Goal: Check status: Check status

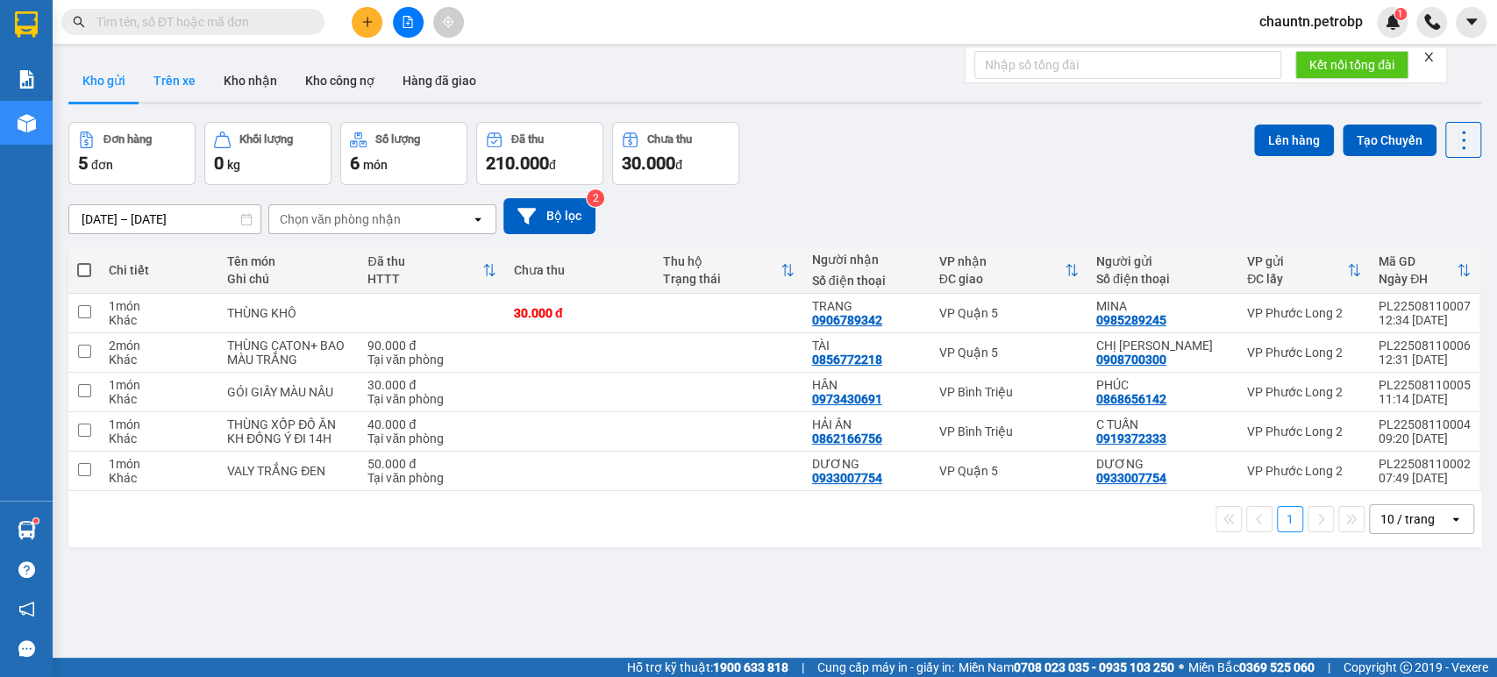
click at [183, 76] on button "Trên xe" at bounding box center [174, 81] width 70 height 42
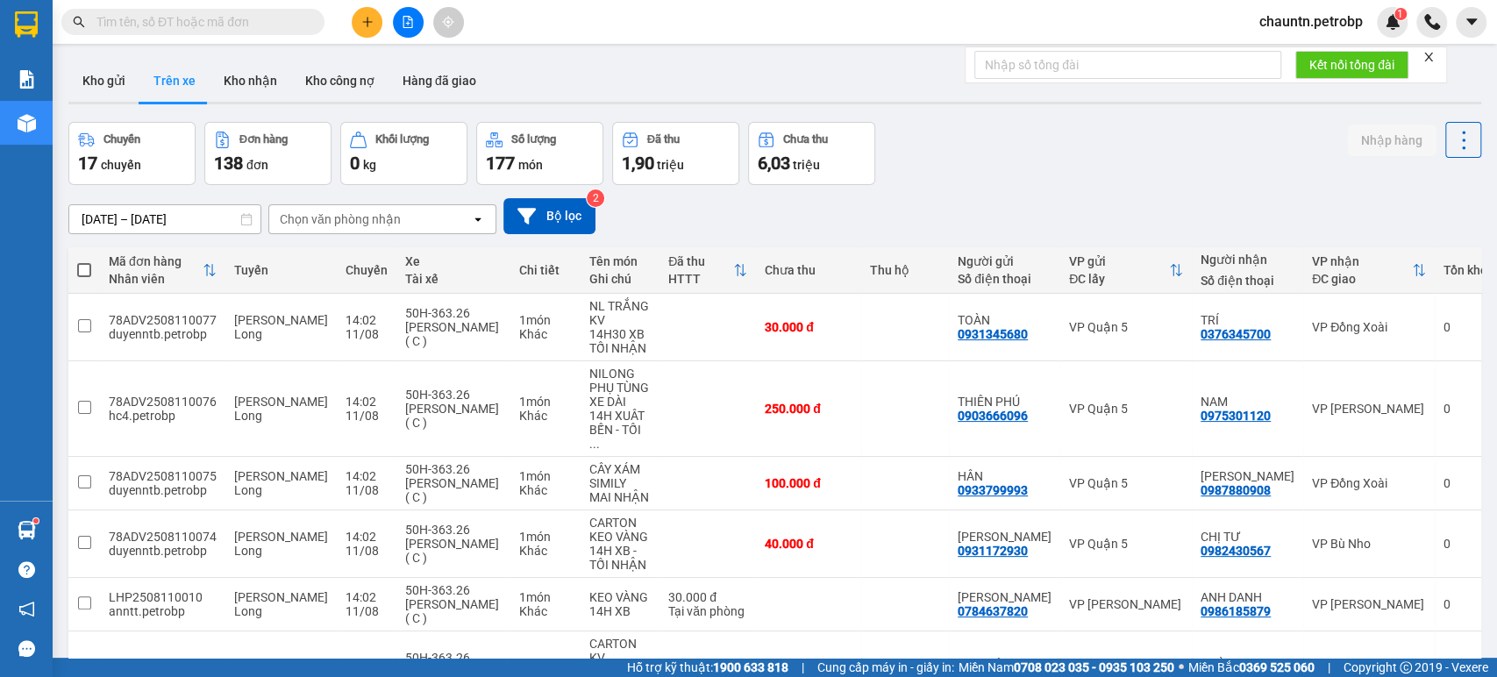
click at [364, 221] on div "Chọn văn phòng nhận" at bounding box center [340, 219] width 121 height 18
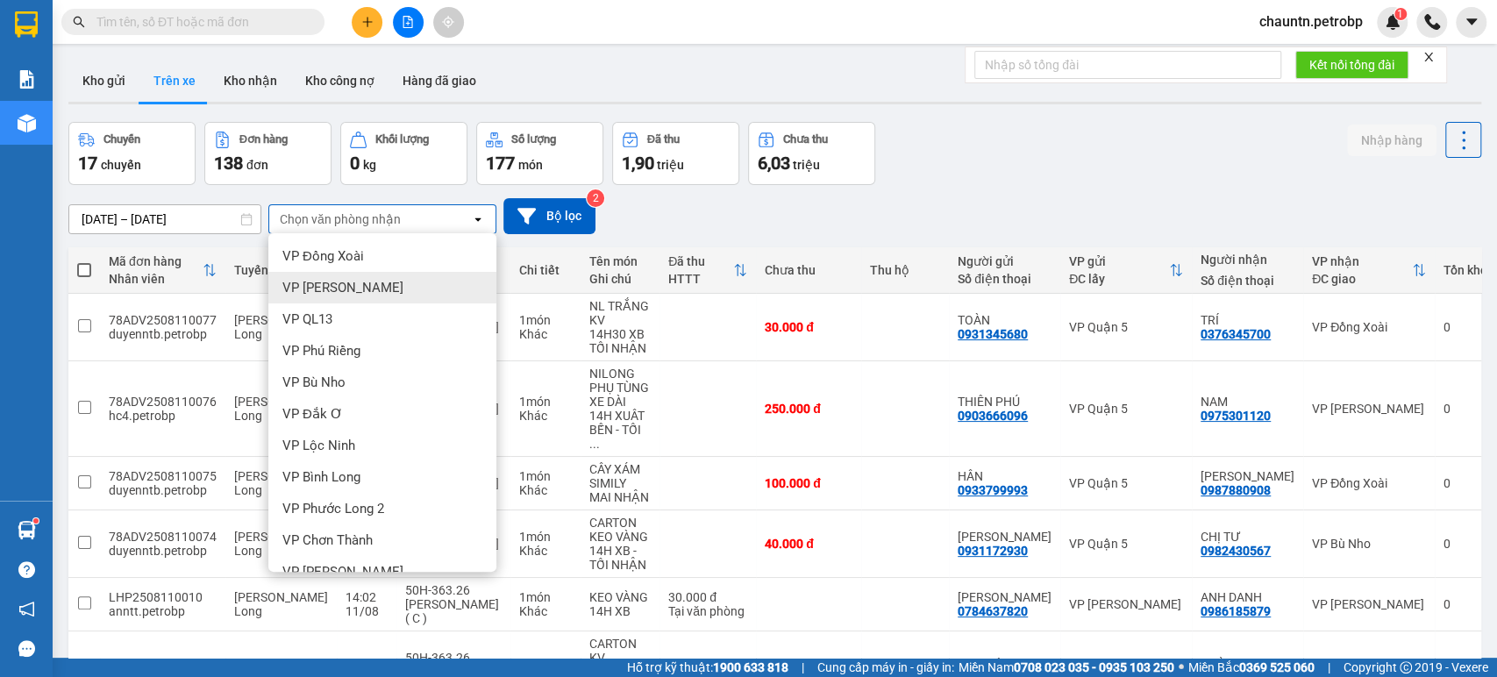
click at [365, 285] on span "VP [PERSON_NAME]" at bounding box center [342, 288] width 121 height 18
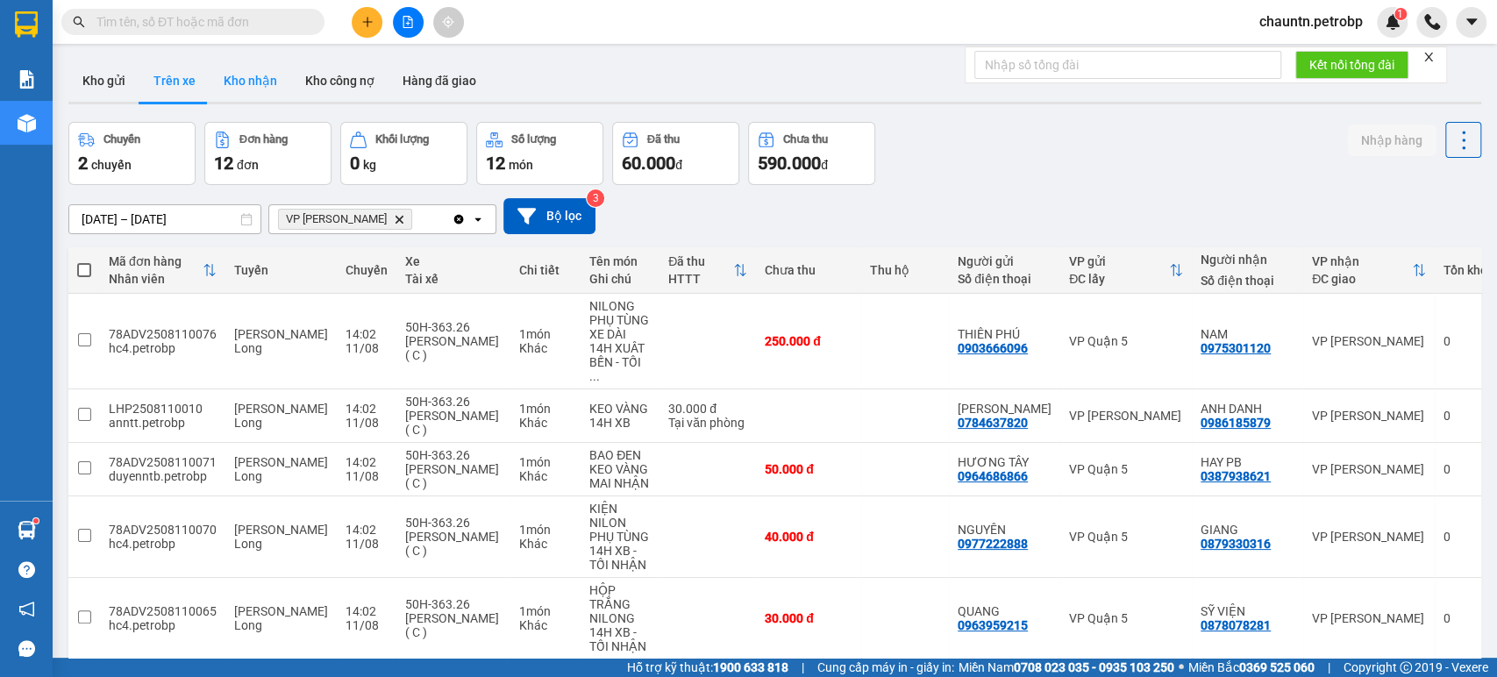
click at [235, 74] on button "Kho nhận" at bounding box center [251, 81] width 82 height 42
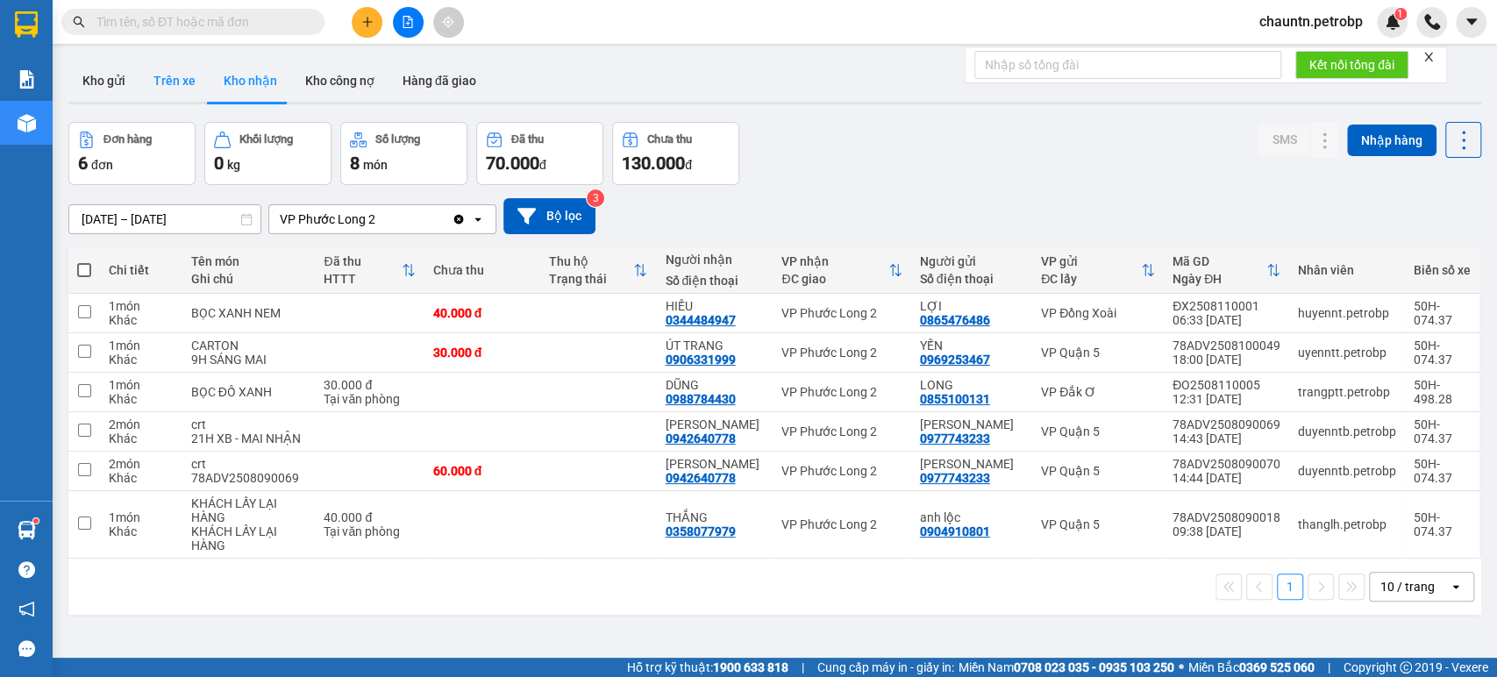
click at [174, 82] on button "Trên xe" at bounding box center [174, 81] width 70 height 42
type input "[DATE] – [DATE]"
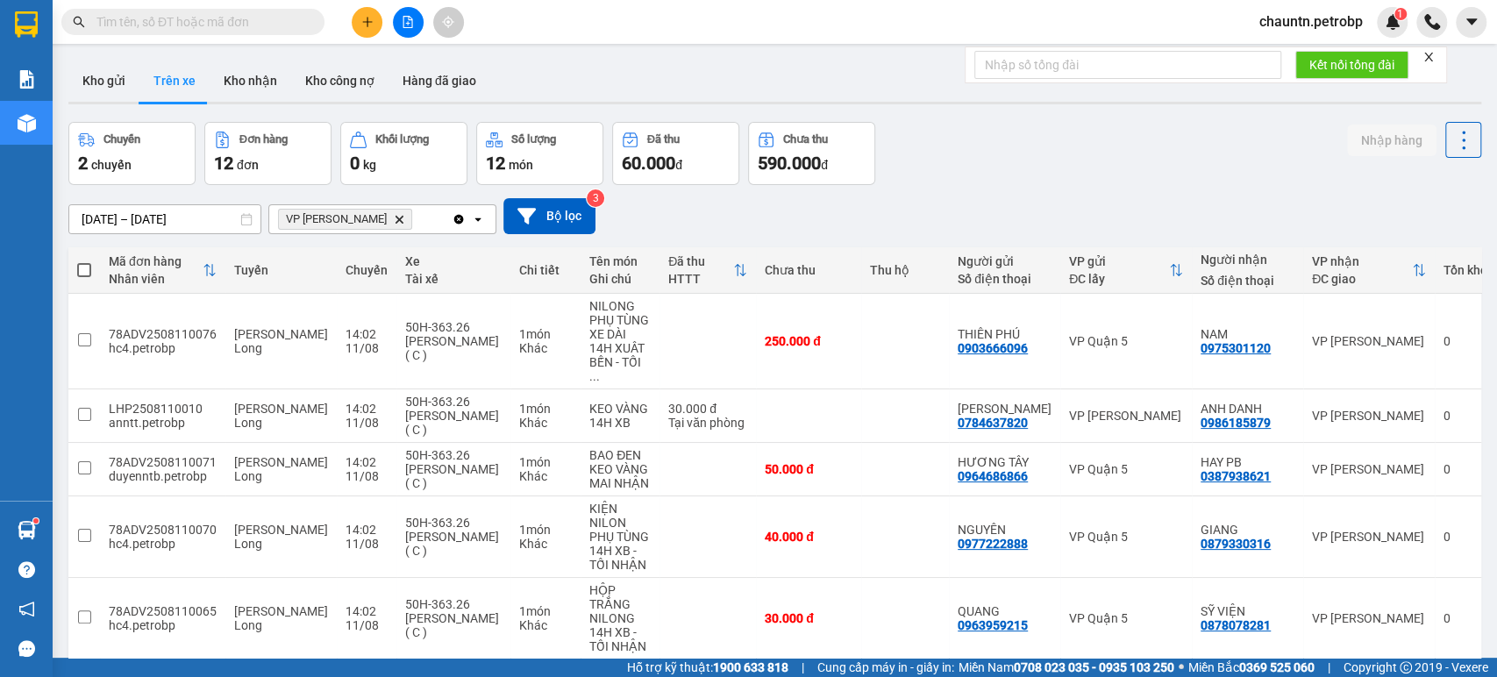
click at [117, 168] on span "chuyến" at bounding box center [111, 165] width 40 height 14
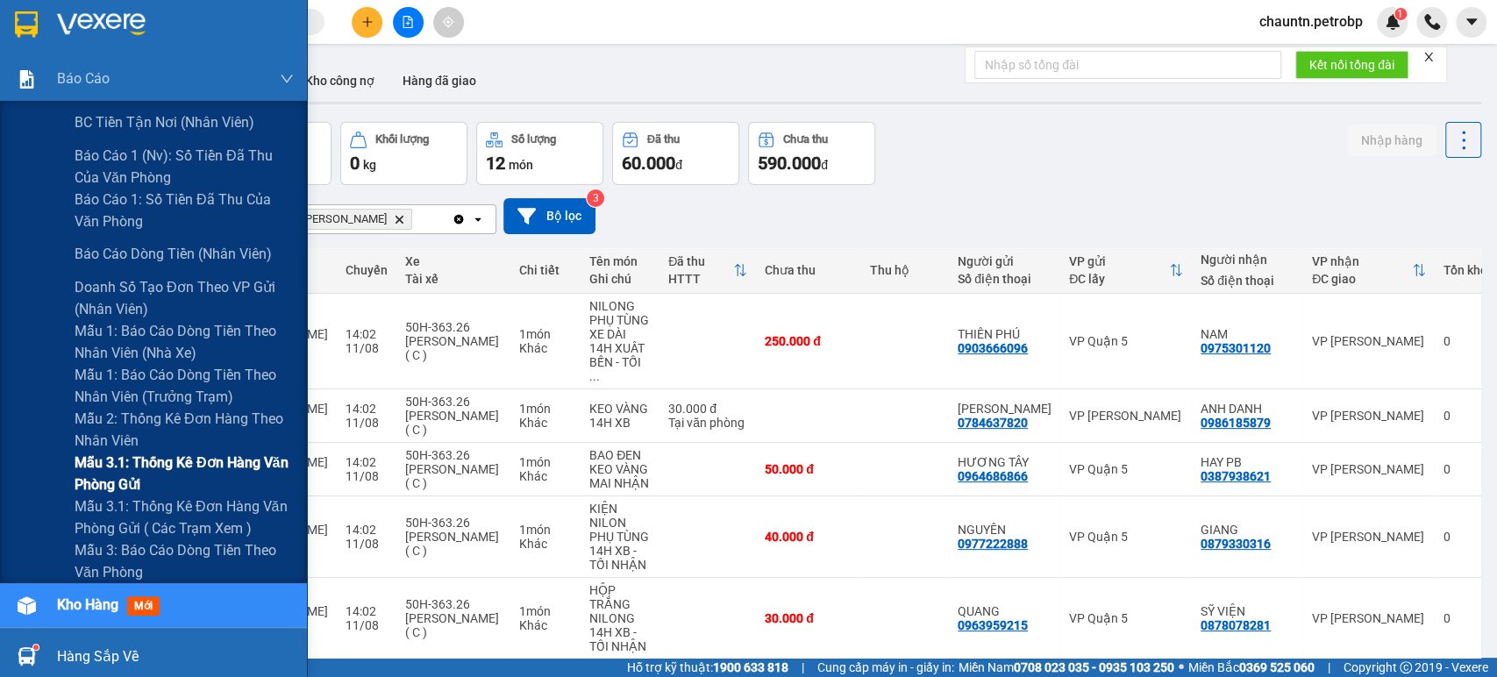
click at [166, 453] on span "Mẫu 3.1: Thống kê đơn hàng văn phòng gửi" at bounding box center [184, 474] width 219 height 44
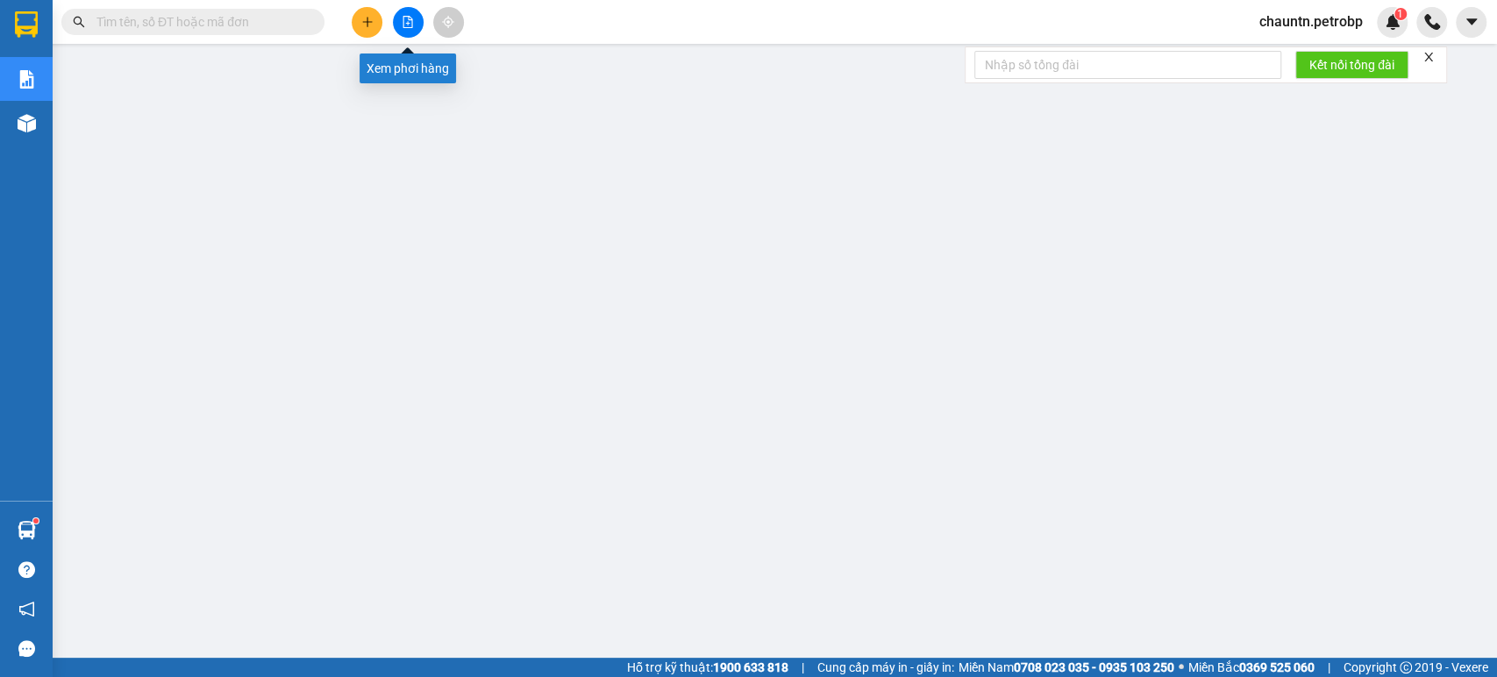
click at [414, 25] on button at bounding box center [408, 22] width 31 height 31
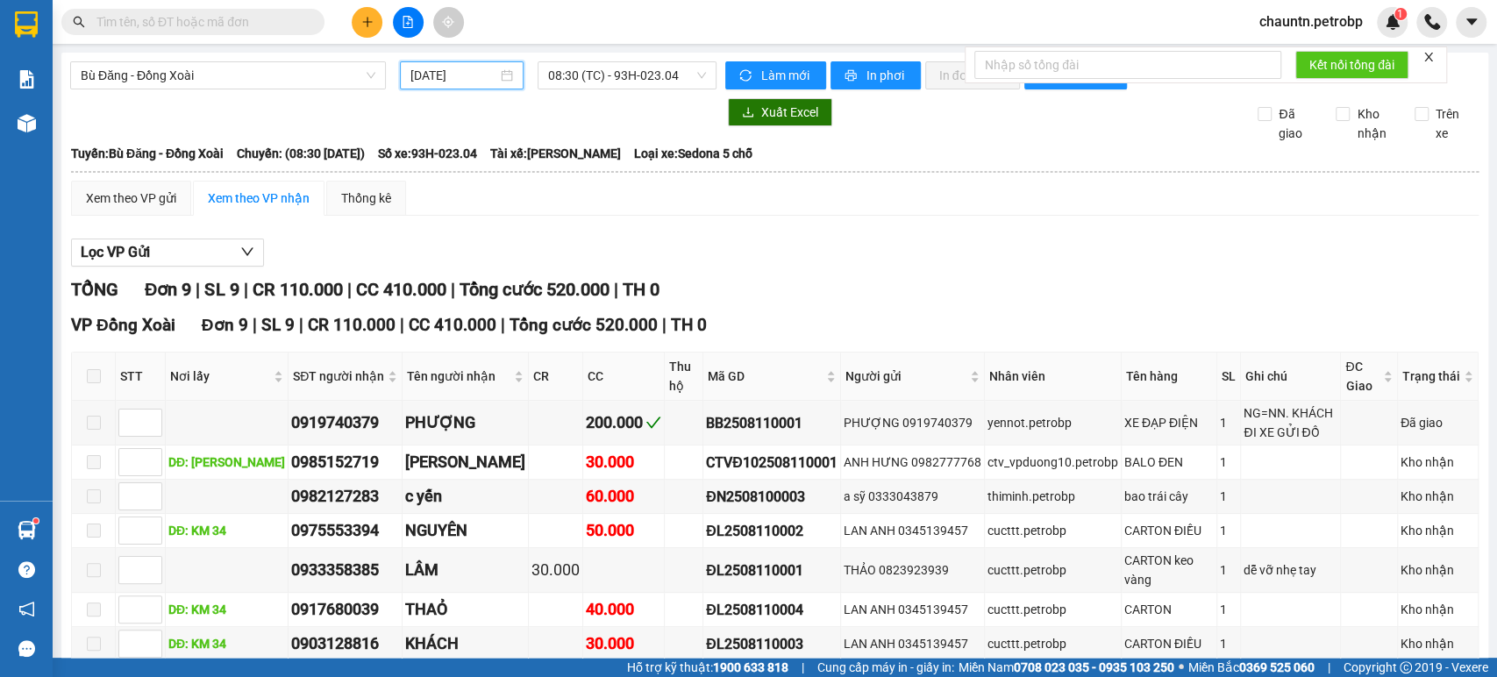
click at [487, 82] on input "[DATE]" at bounding box center [453, 75] width 87 height 19
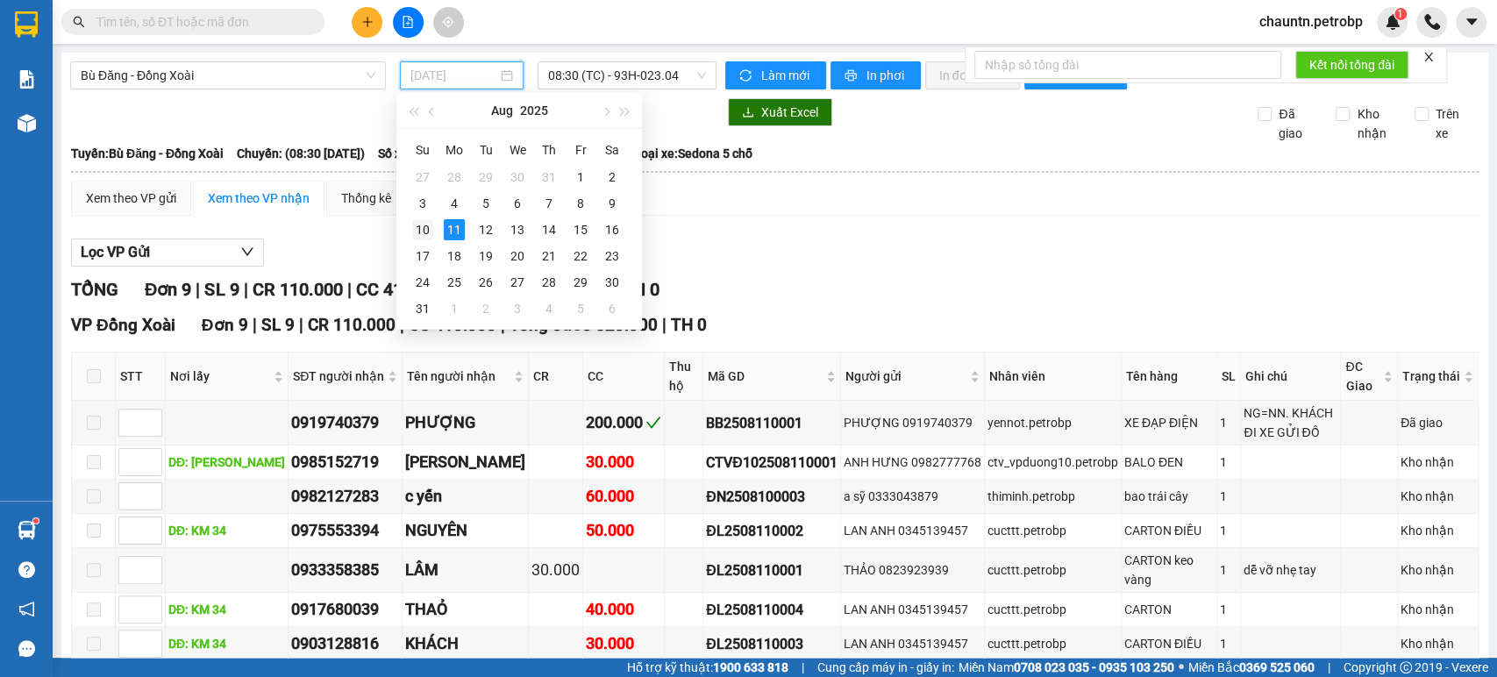
click at [426, 226] on div "10" at bounding box center [422, 229] width 21 height 21
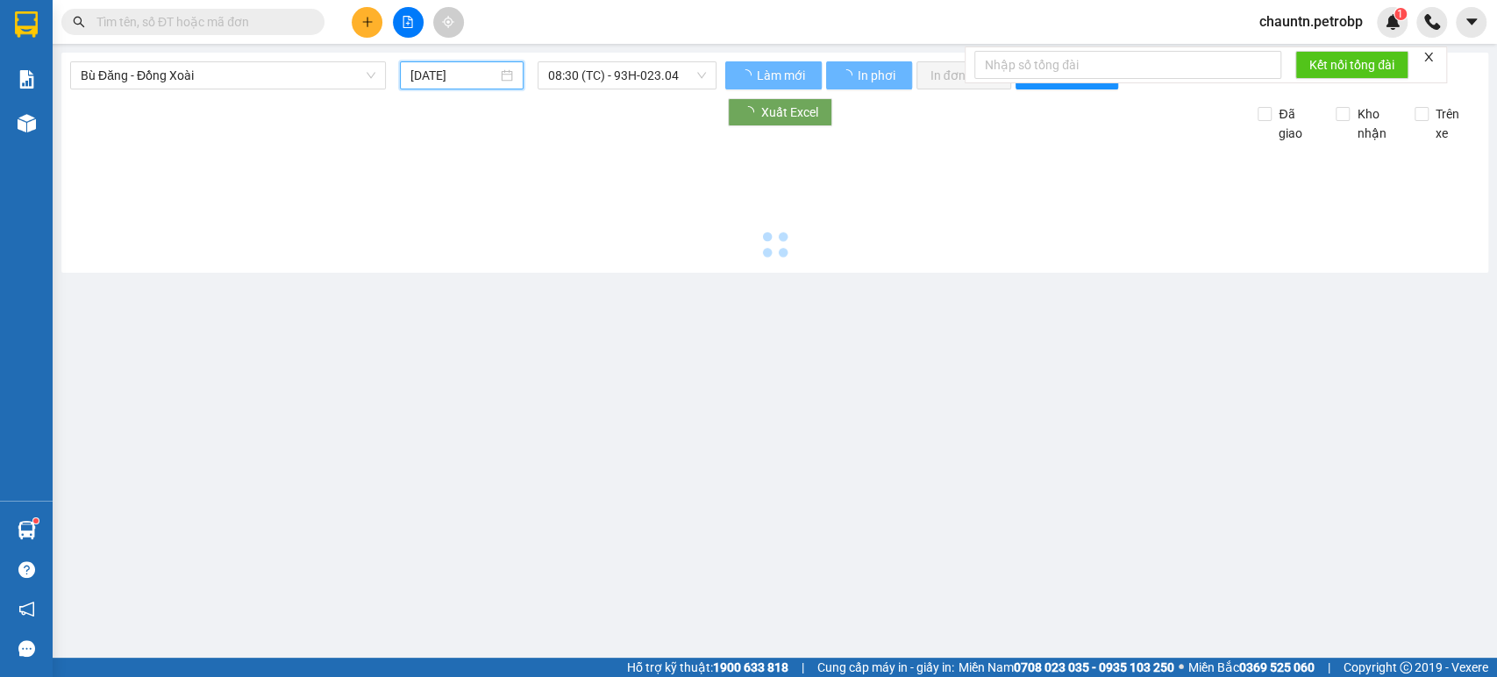
type input "[DATE]"
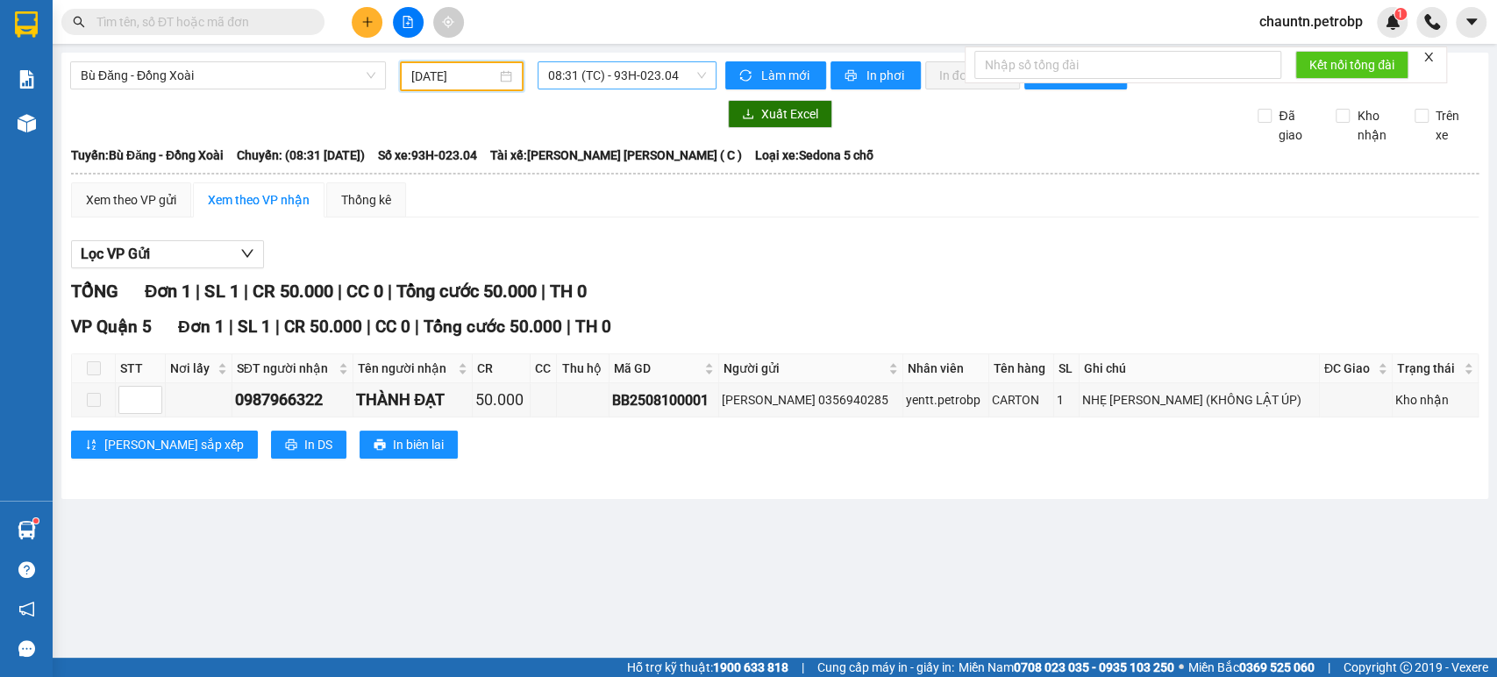
click at [575, 75] on span "08:31 (TC) - 93H-023.04" at bounding box center [626, 75] width 157 height 26
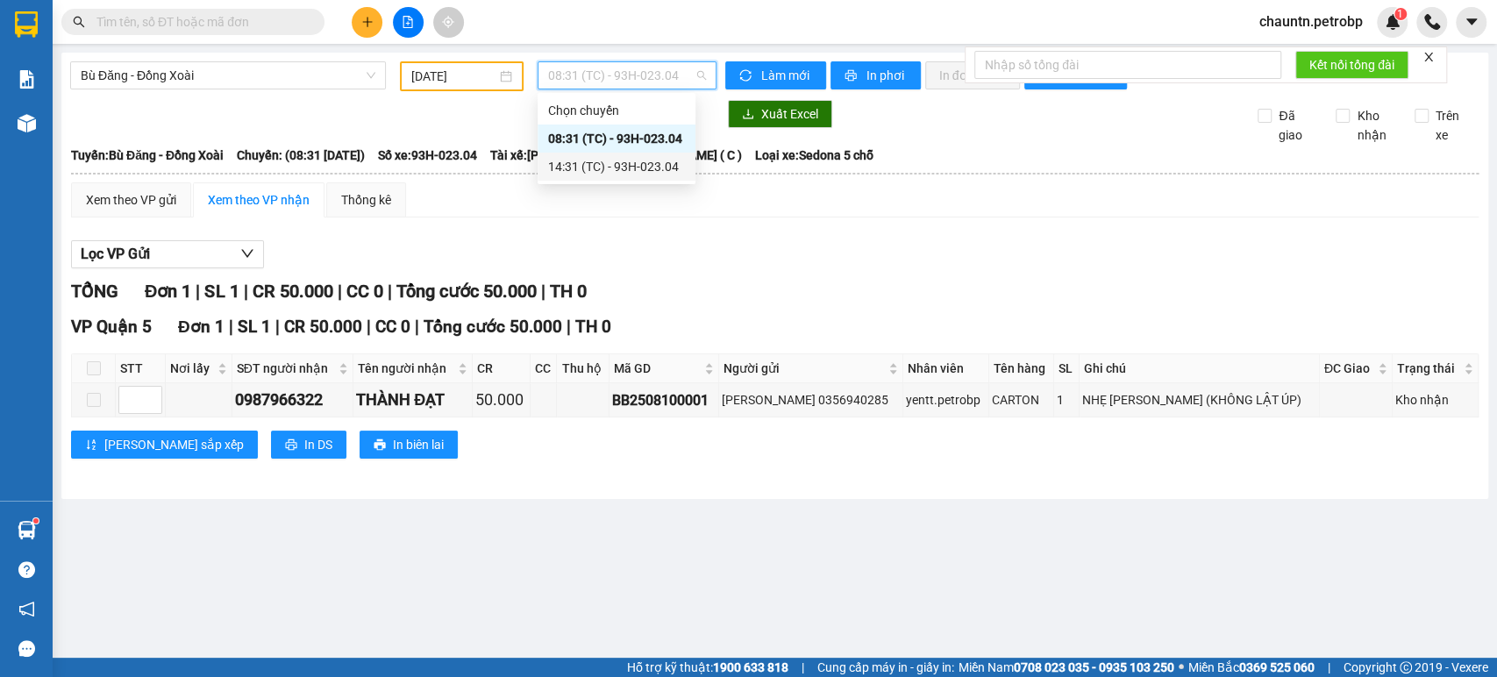
click at [589, 165] on div "14:31 (TC) - 93H-023.04" at bounding box center [616, 166] width 137 height 19
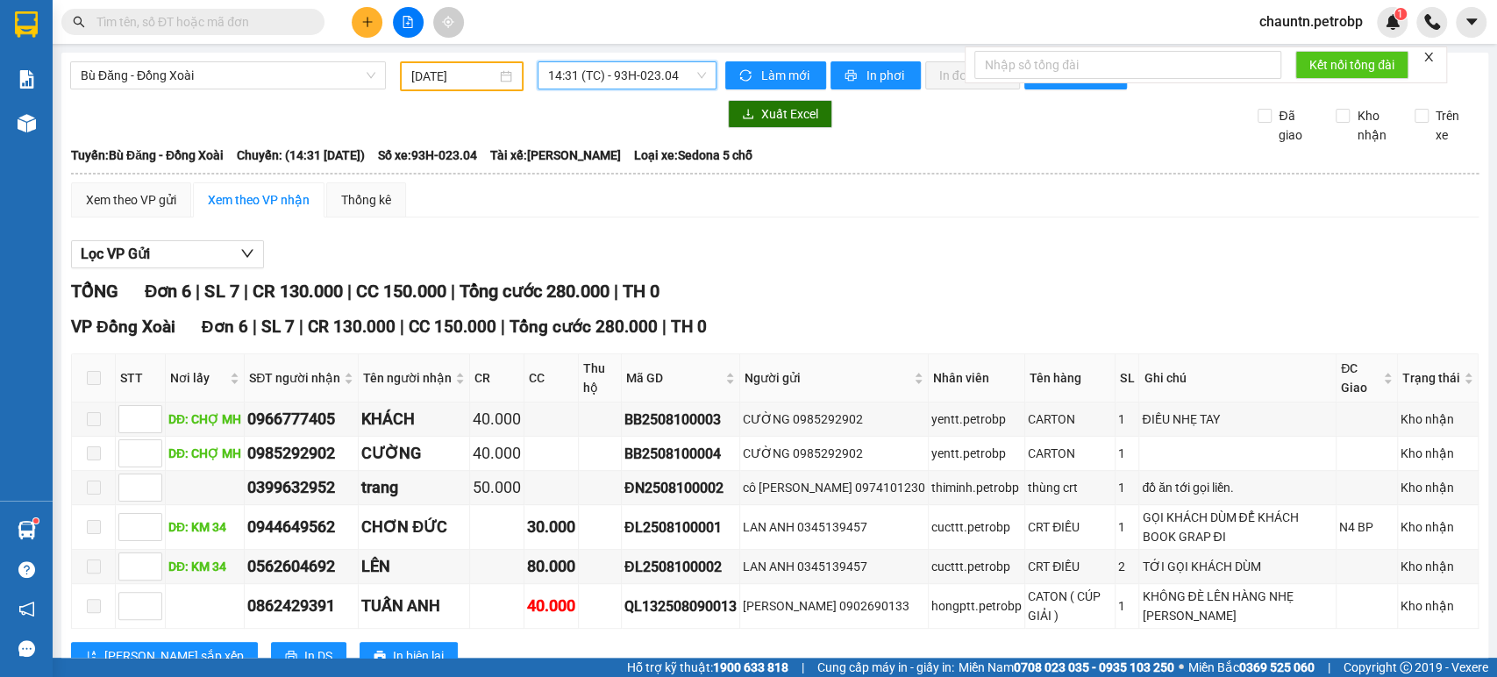
click at [473, 79] on input "[DATE]" at bounding box center [453, 76] width 85 height 19
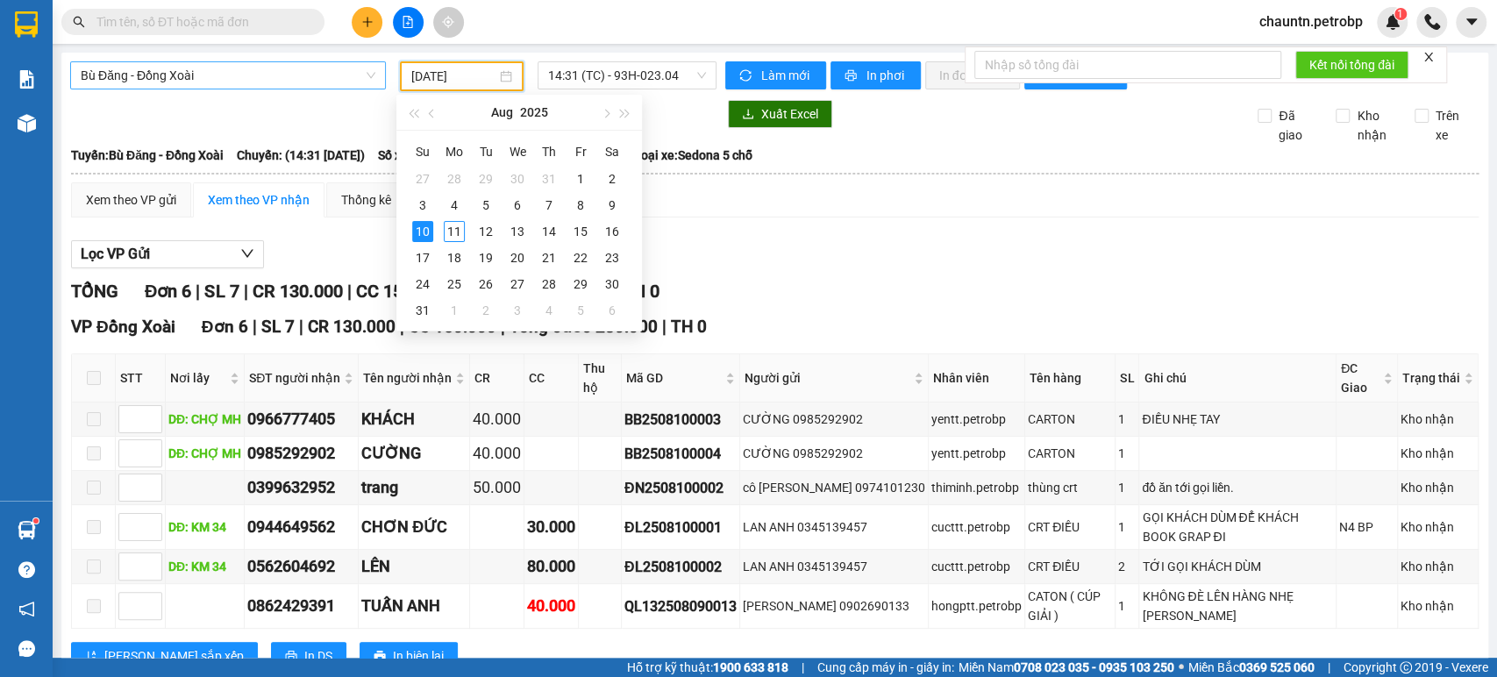
click at [305, 85] on span "Bù Đăng - Đồng Xoài" at bounding box center [228, 75] width 295 height 26
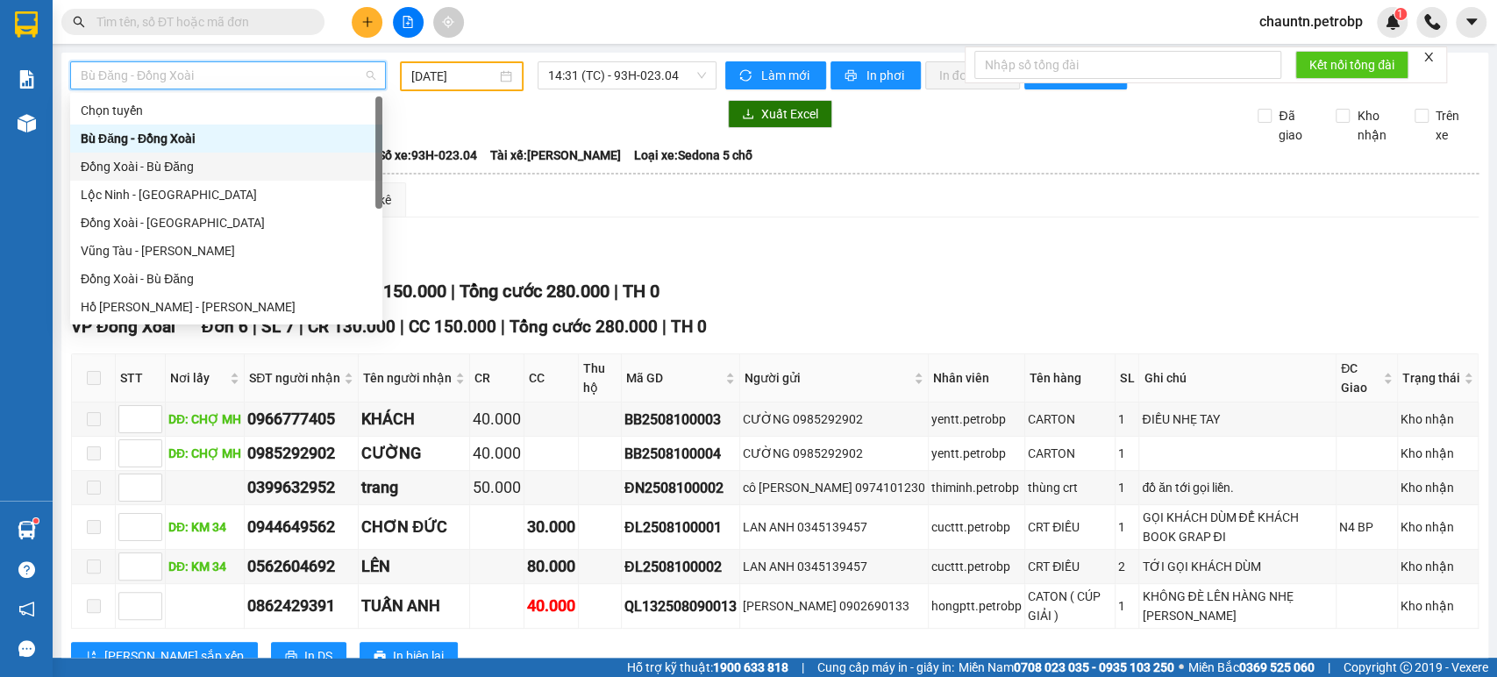
click at [248, 160] on div "Đồng Xoài - Bù Đăng" at bounding box center [226, 166] width 291 height 19
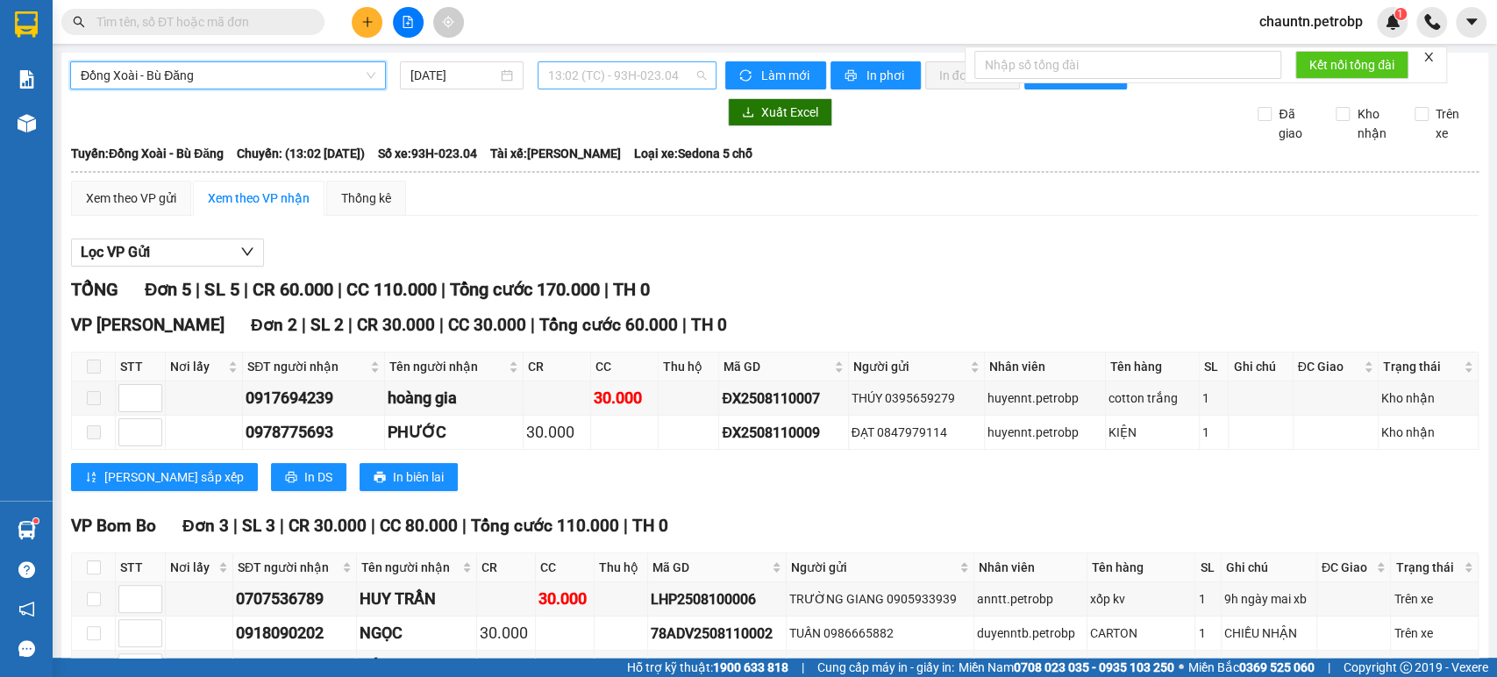
click at [576, 76] on span "13:02 (TC) - 93H-023.04" at bounding box center [626, 75] width 157 height 26
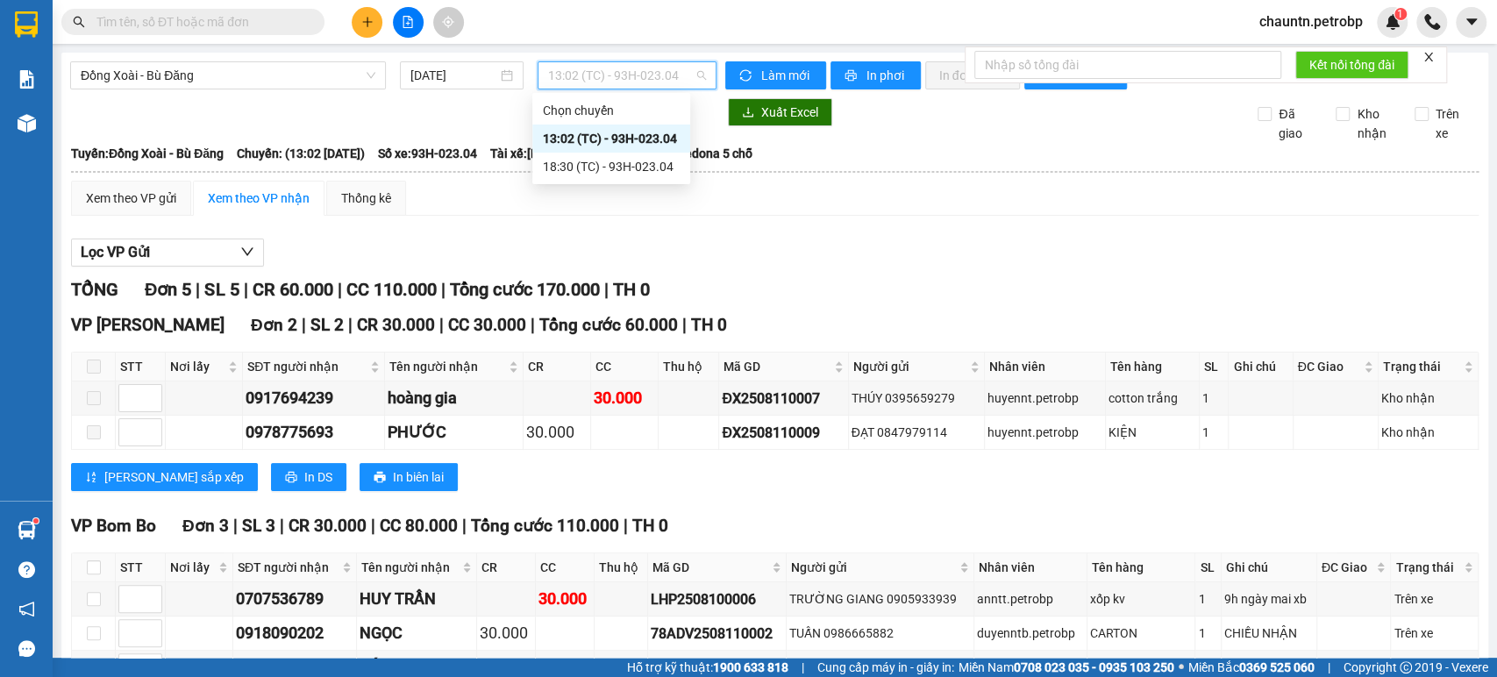
click at [581, 134] on div "13:02 (TC) - 93H-023.04" at bounding box center [611, 138] width 137 height 19
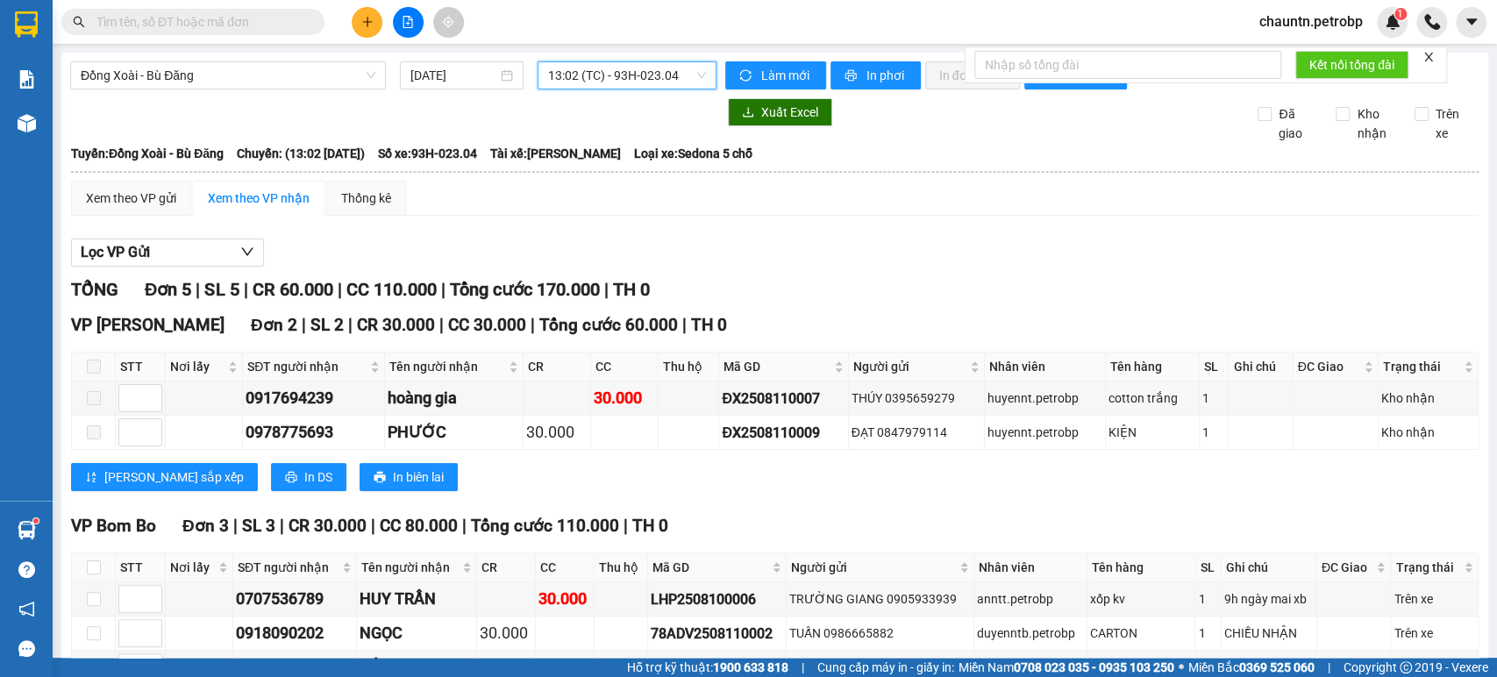
click at [607, 65] on span "13:02 (TC) - 93H-023.04" at bounding box center [626, 75] width 157 height 26
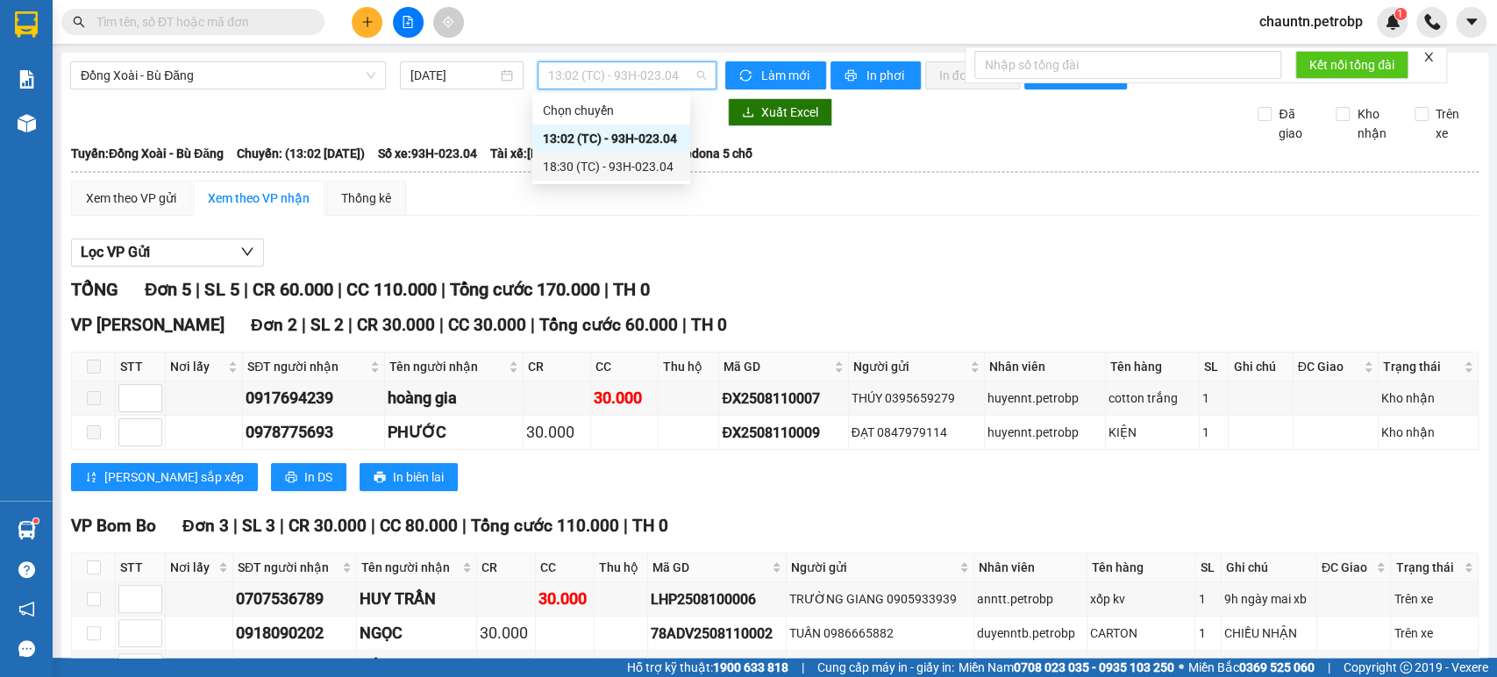
click at [620, 165] on div "18:30 (TC) - 93H-023.04" at bounding box center [611, 166] width 137 height 19
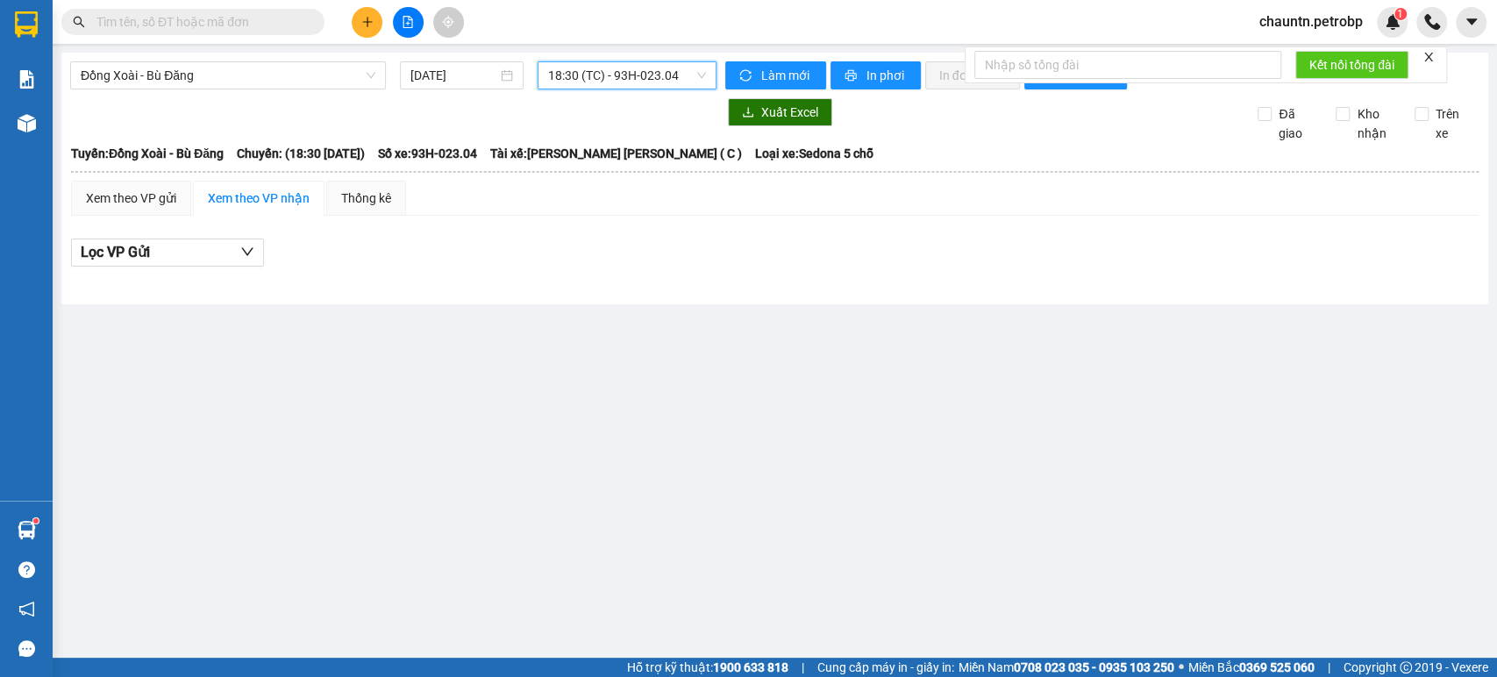
click at [516, 304] on div "Đồng Xoài - [GEOGRAPHIC_DATA] Đăng [DATE] 18:30 18:30 (TC) - 93H-023.04 [PERSON…" at bounding box center [774, 179] width 1427 height 252
click at [348, 82] on span "Đồng Xoài - Bù Đăng" at bounding box center [228, 75] width 295 height 26
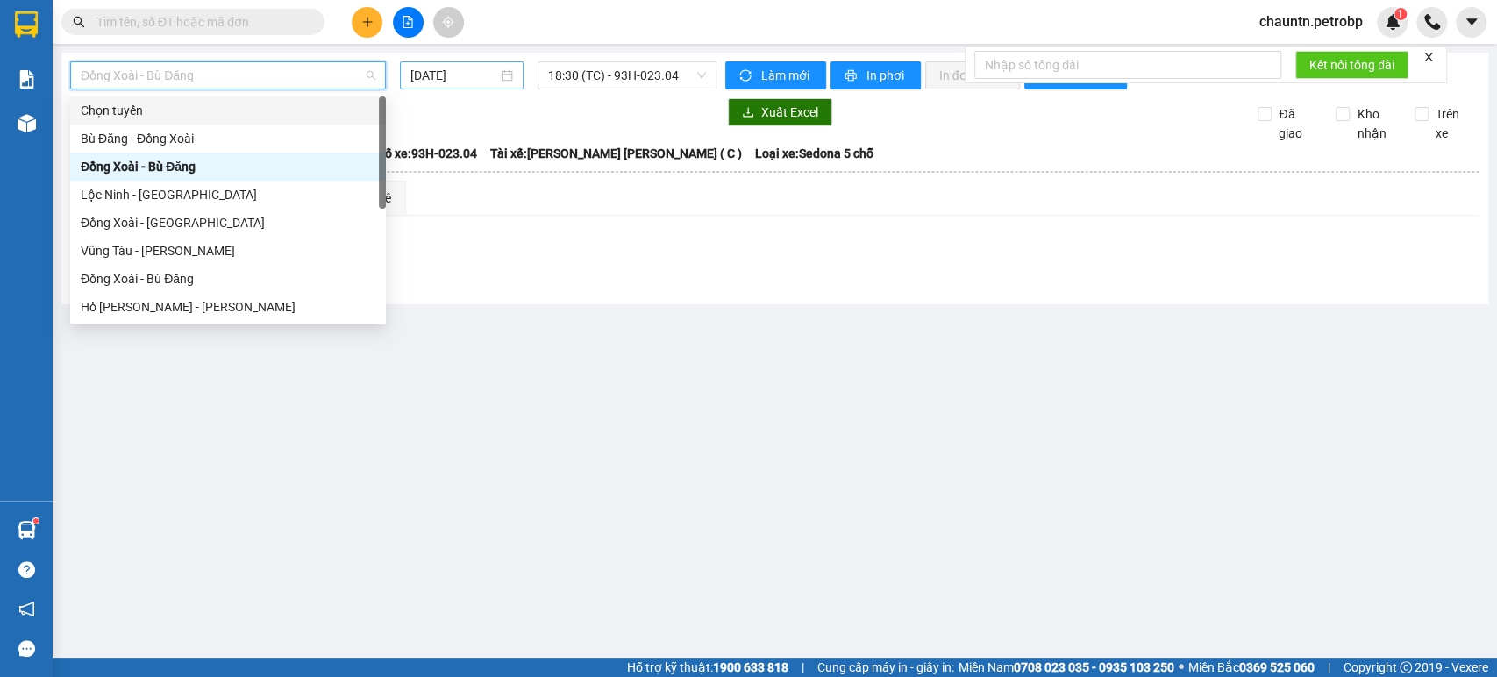
click at [474, 77] on input "[DATE]" at bounding box center [453, 75] width 87 height 19
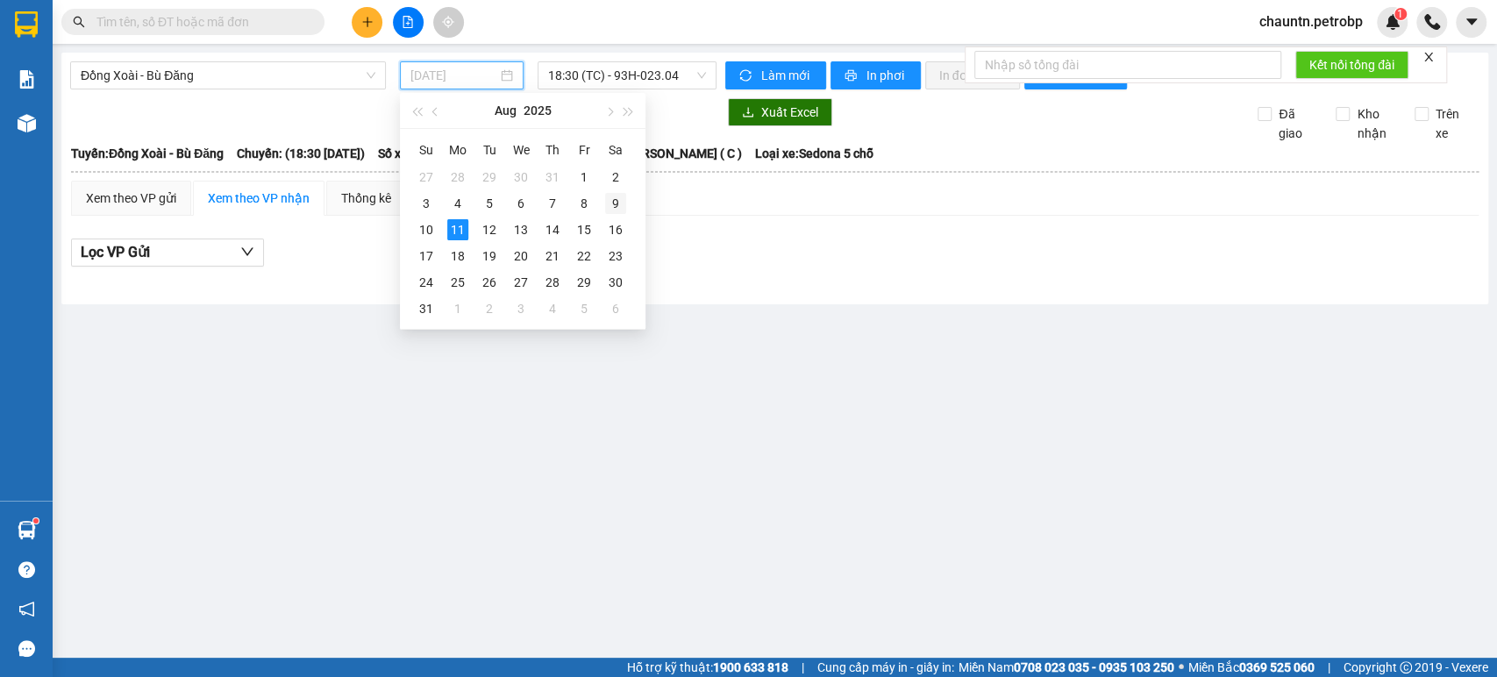
click at [619, 200] on div "9" at bounding box center [615, 203] width 21 height 21
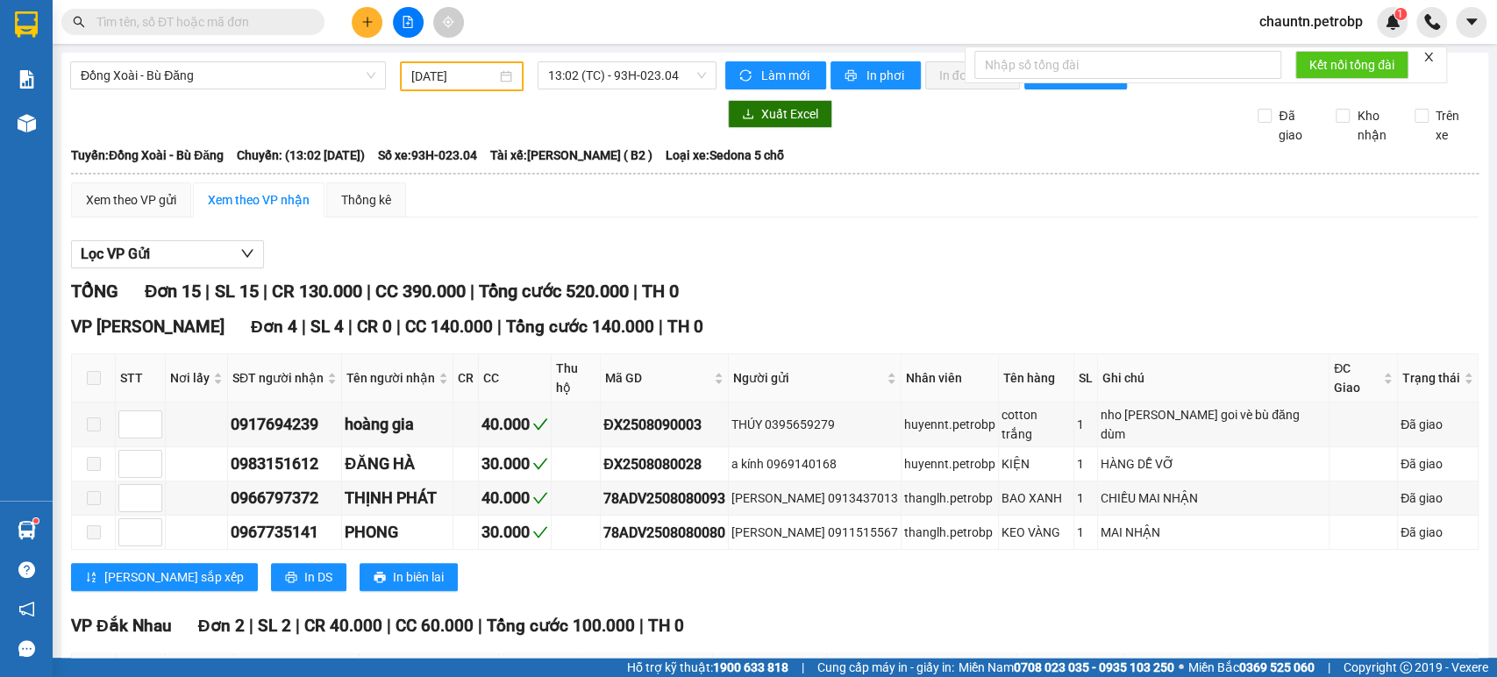
click at [476, 75] on input "[DATE]" at bounding box center [453, 76] width 85 height 19
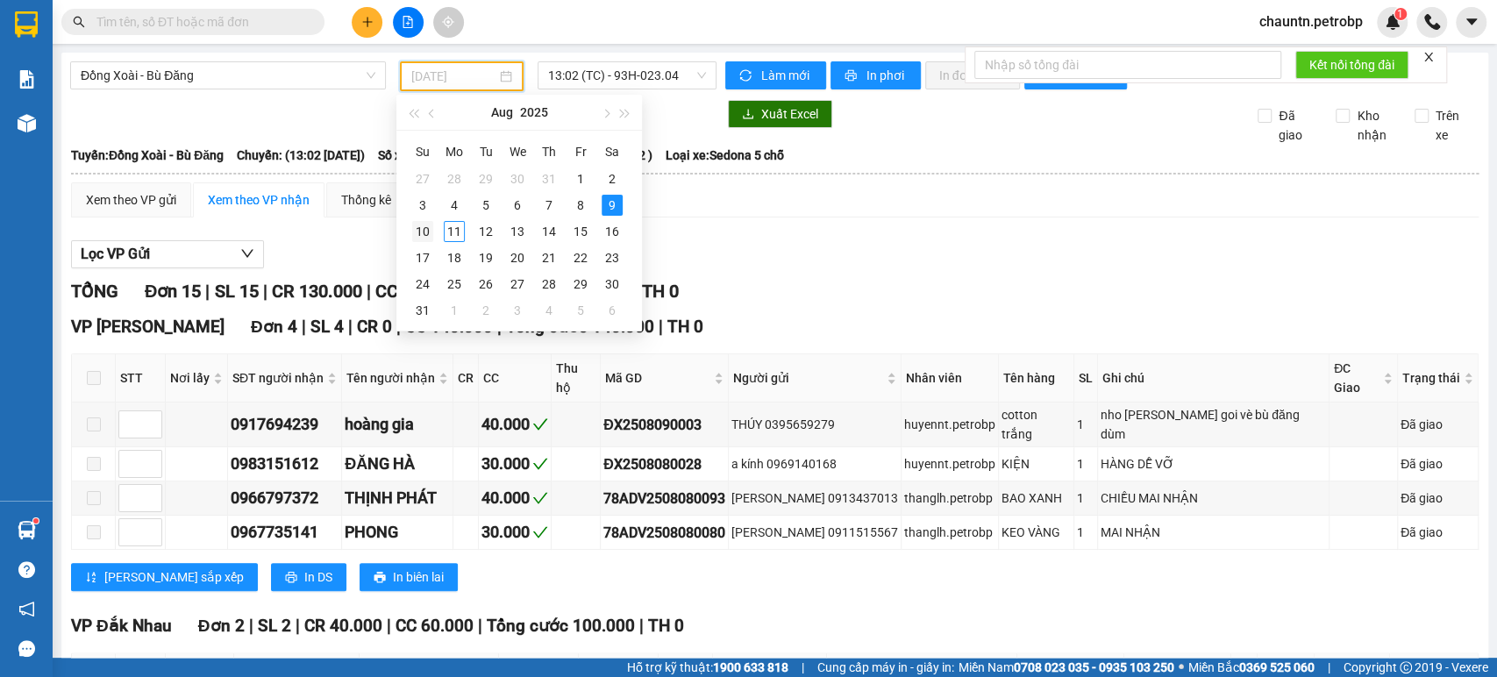
click at [417, 224] on div "10" at bounding box center [422, 231] width 21 height 21
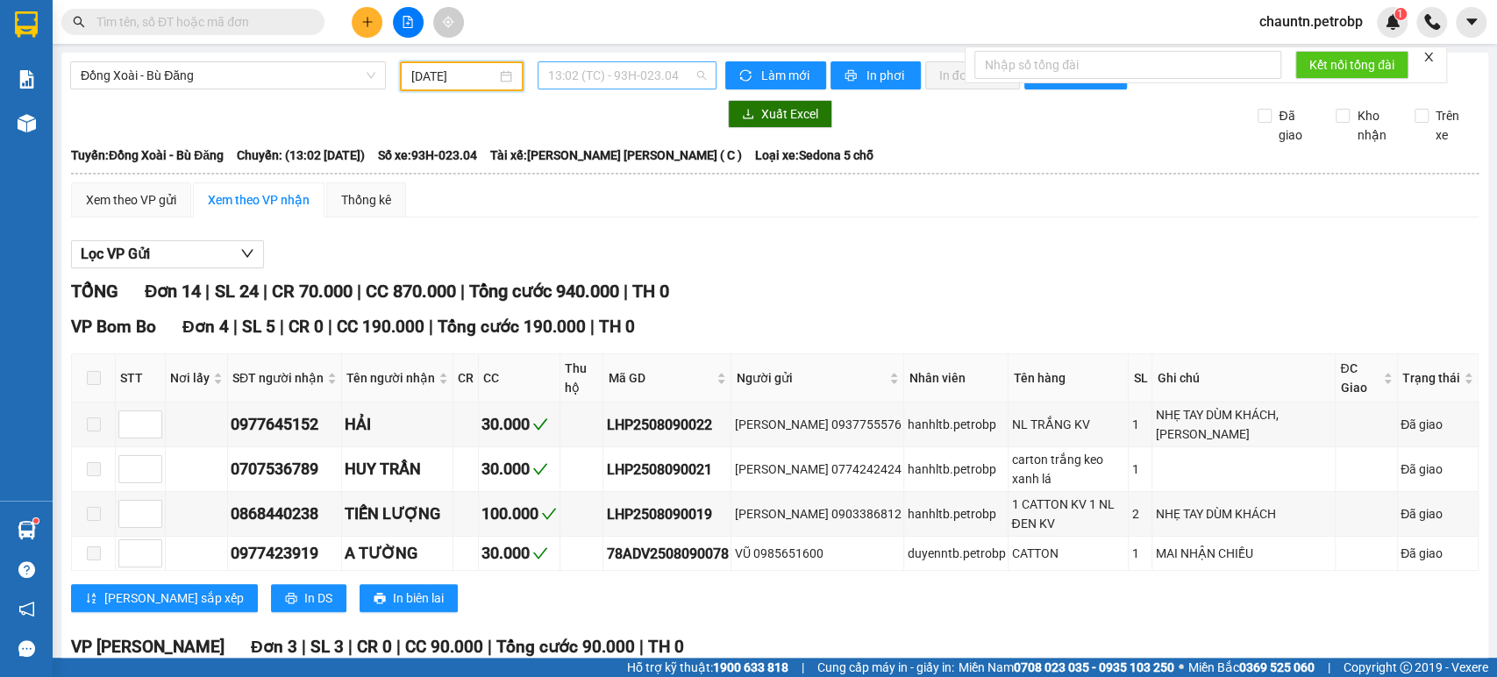
click at [639, 75] on span "13:02 (TC) - 93H-023.04" at bounding box center [626, 75] width 157 height 26
click at [628, 157] on div "18:30 (TC) - 93H-023.04" at bounding box center [611, 166] width 137 height 19
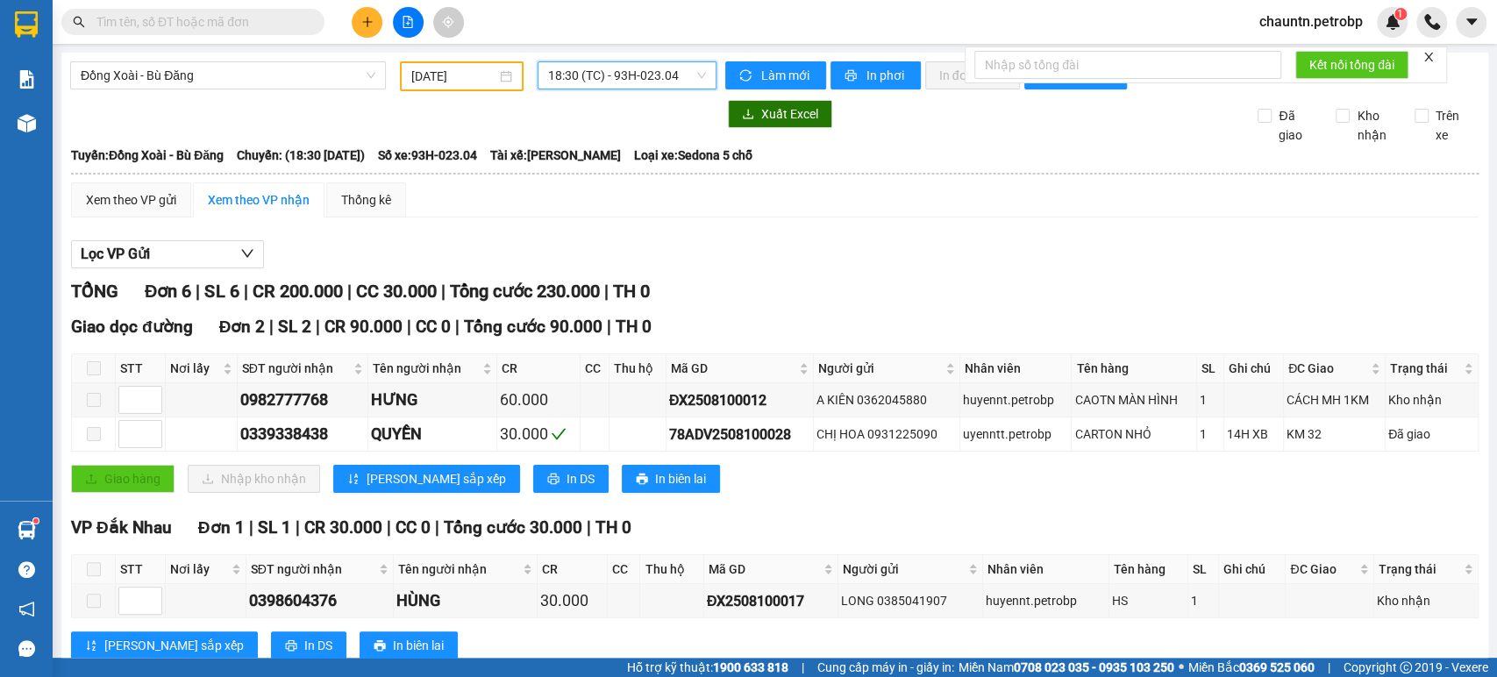
click at [458, 85] on input "[DATE]" at bounding box center [453, 76] width 85 height 19
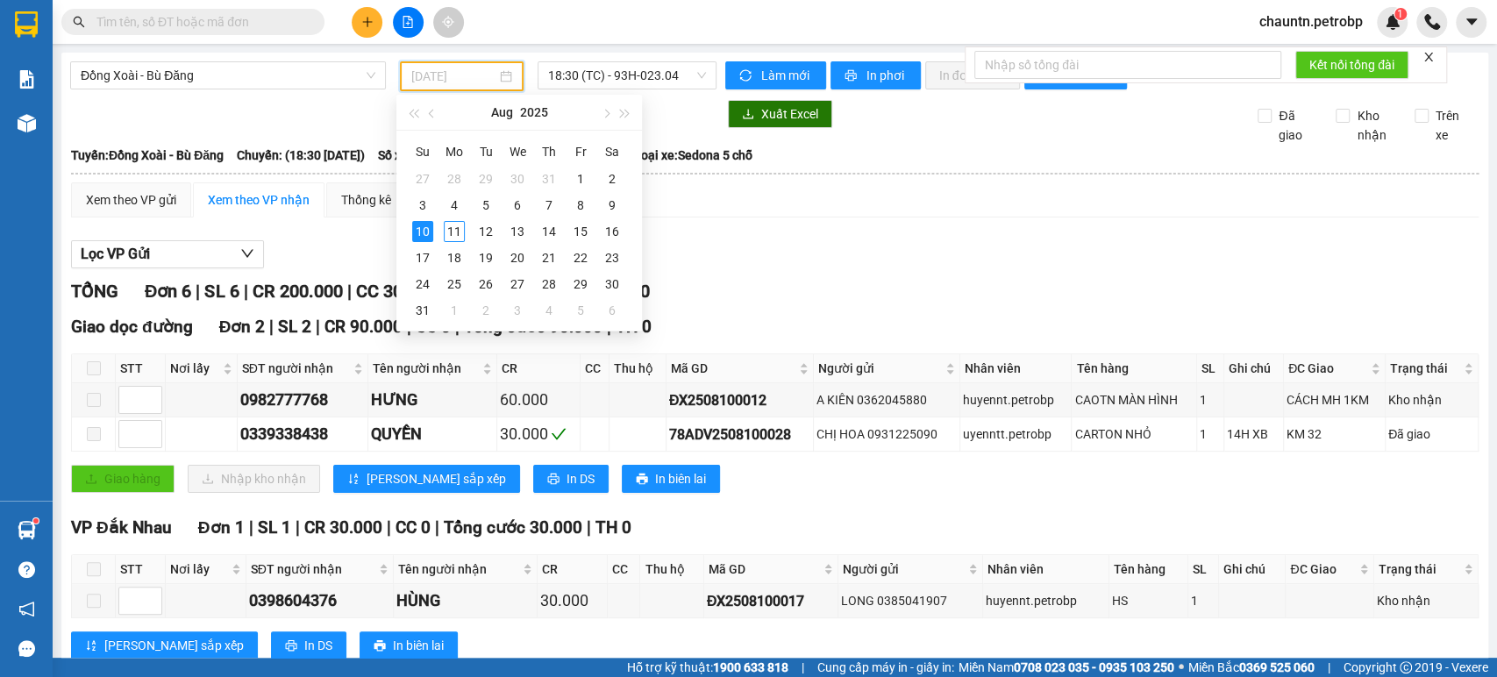
type input "[DATE]"
click at [329, 69] on span "Đồng Xoài - Bù Đăng" at bounding box center [228, 75] width 295 height 26
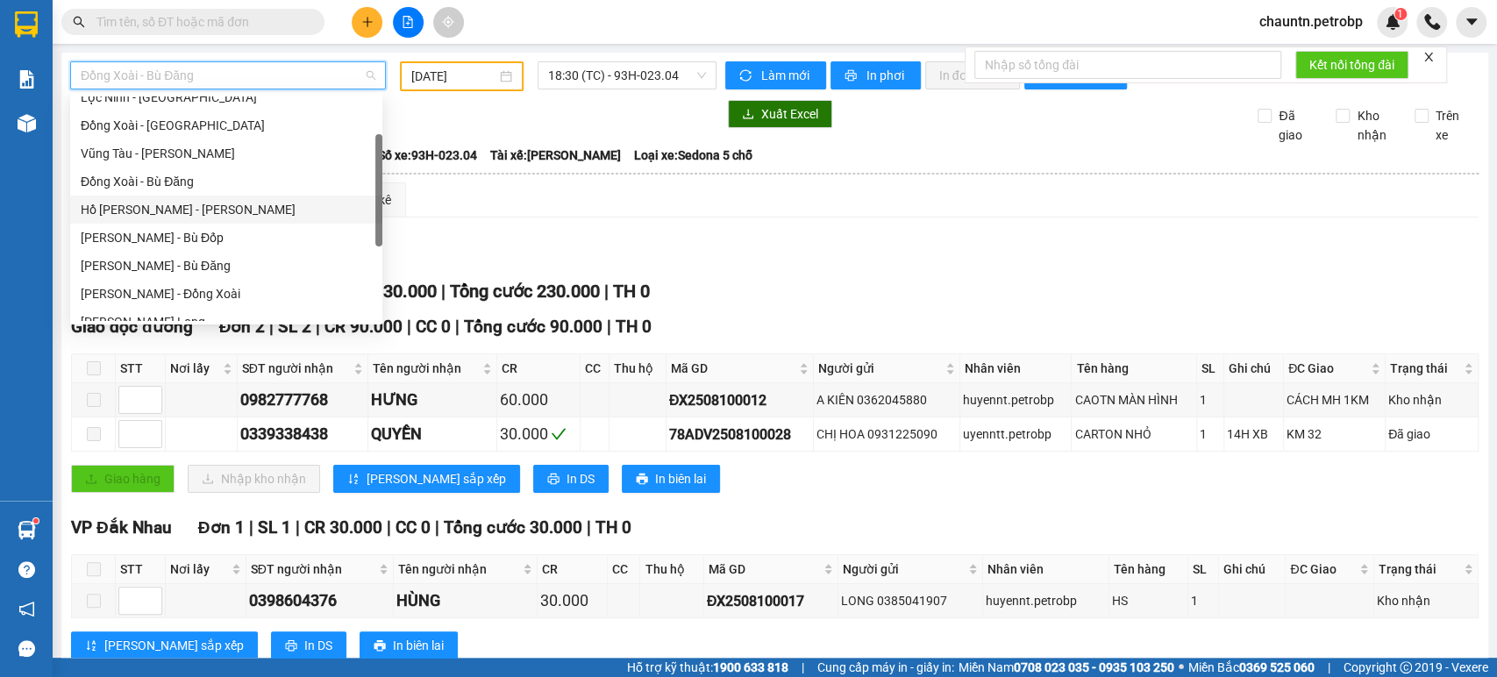
scroll to position [195, 0]
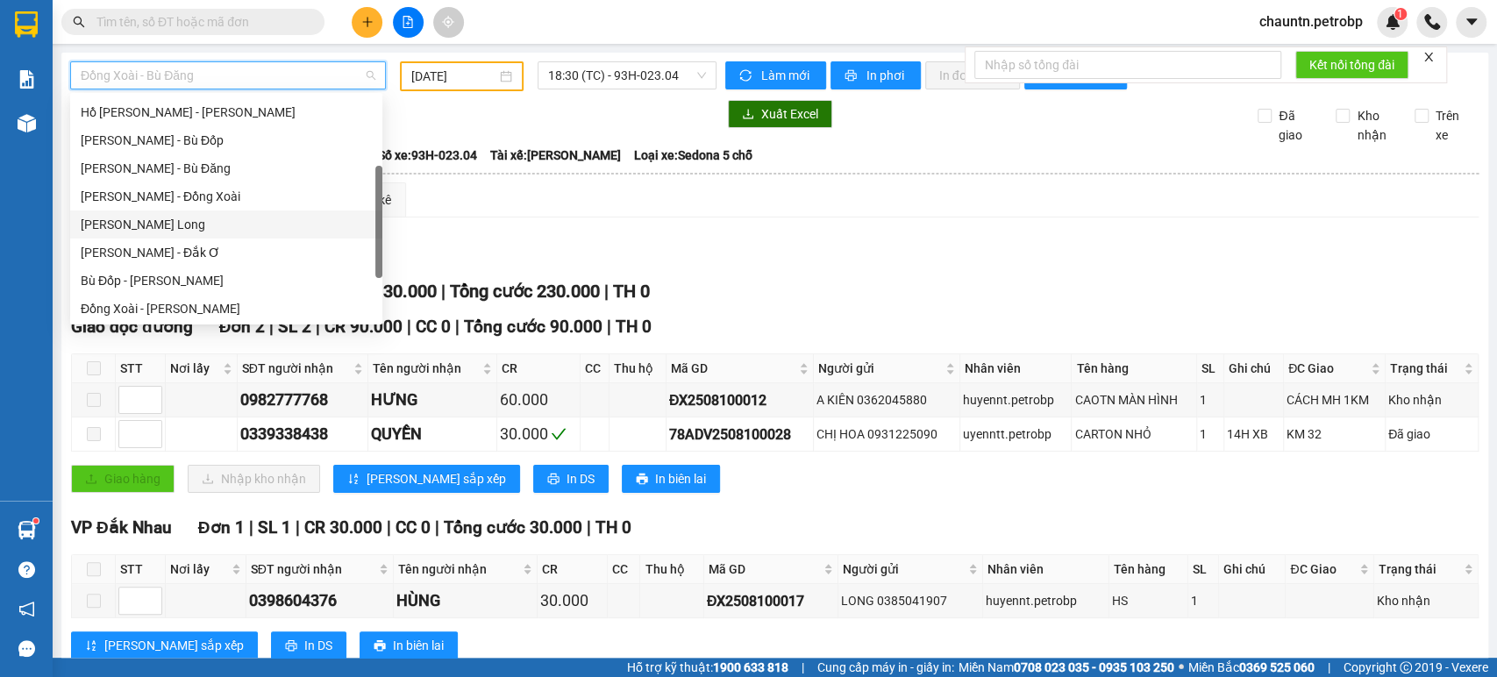
click at [208, 223] on div "[PERSON_NAME] Long" at bounding box center [226, 224] width 291 height 19
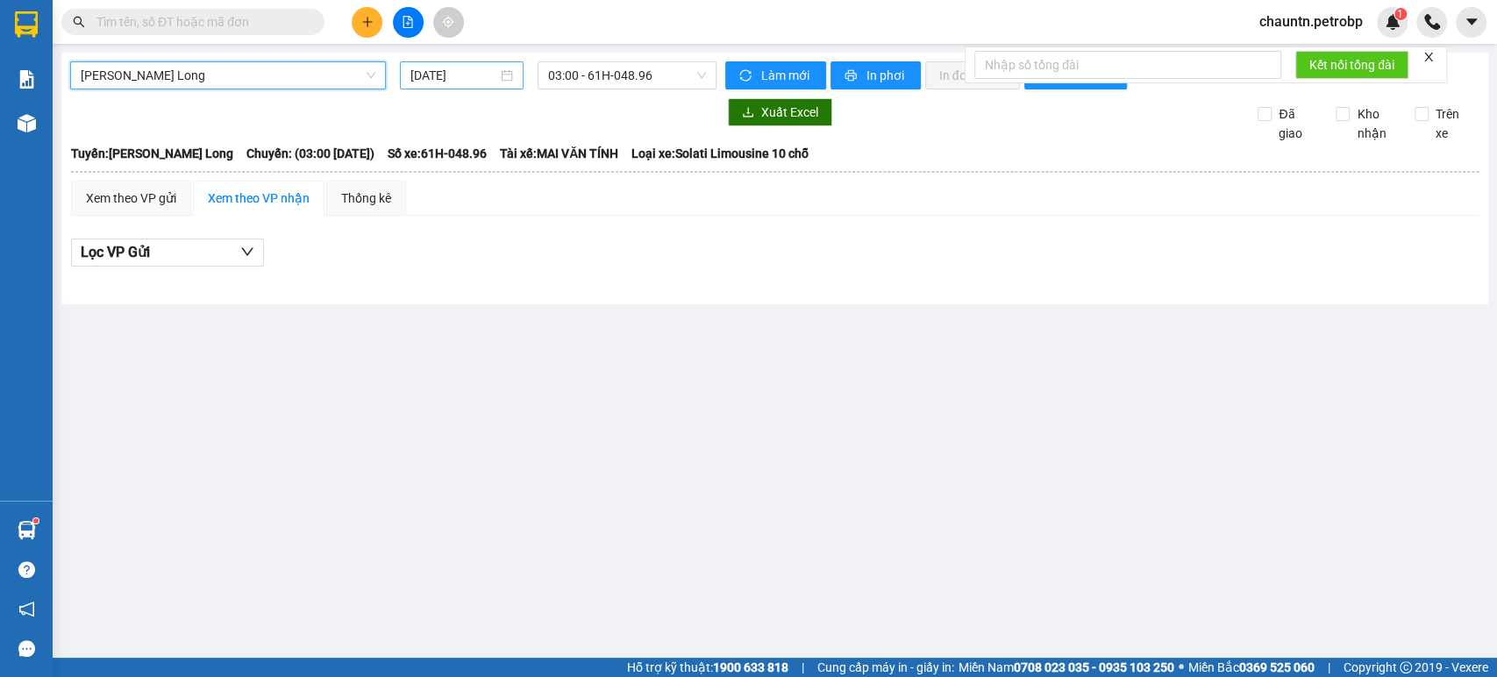
click at [514, 72] on div "[DATE]" at bounding box center [462, 75] width 124 height 28
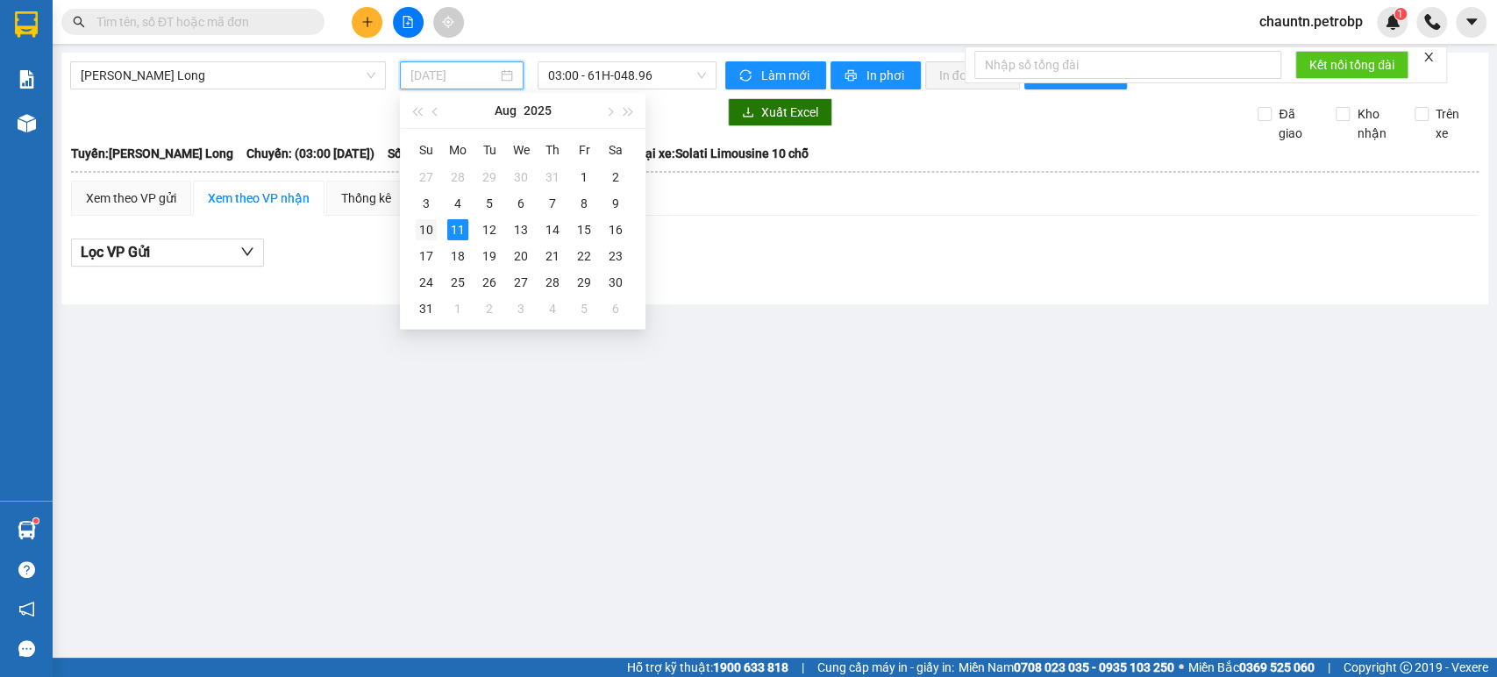
click at [428, 232] on div "10" at bounding box center [426, 229] width 21 height 21
type input "[DATE]"
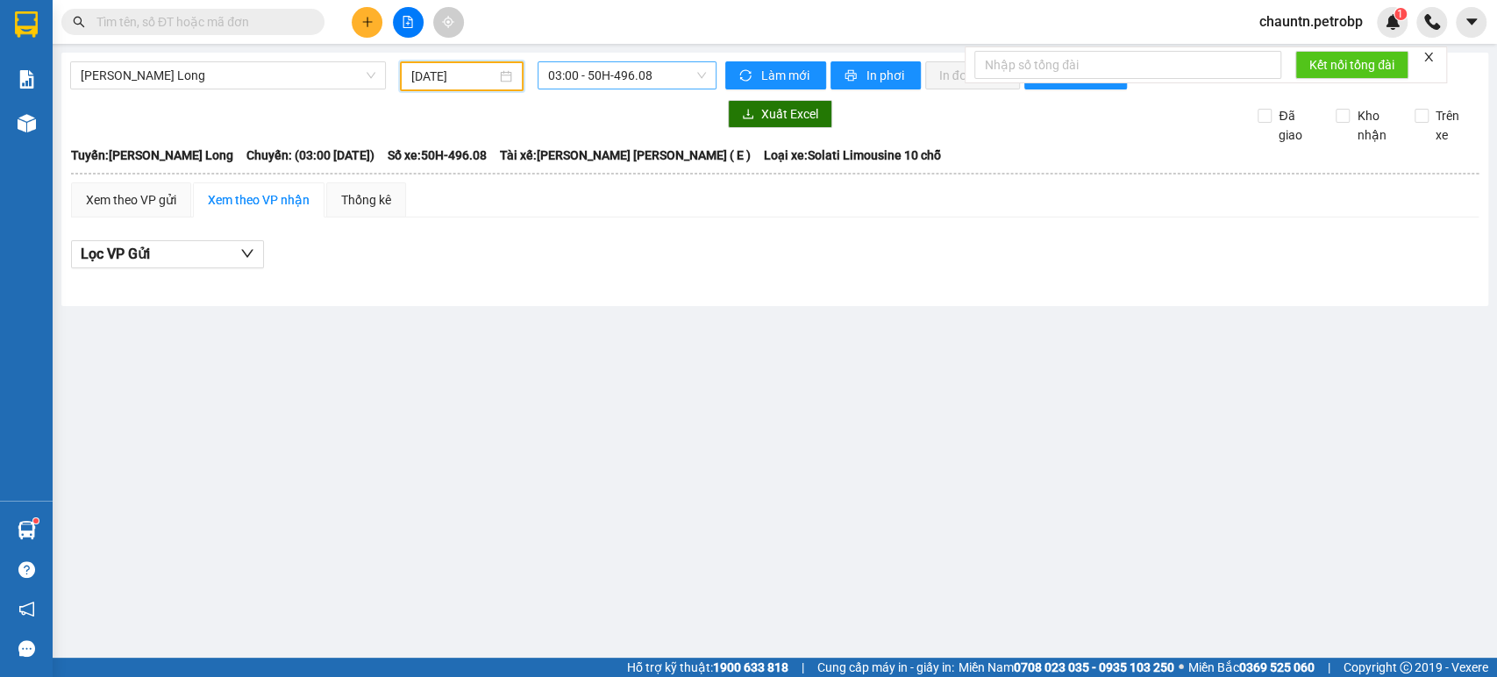
click at [604, 75] on span "03:00 - 50H-496.08" at bounding box center [626, 75] width 157 height 26
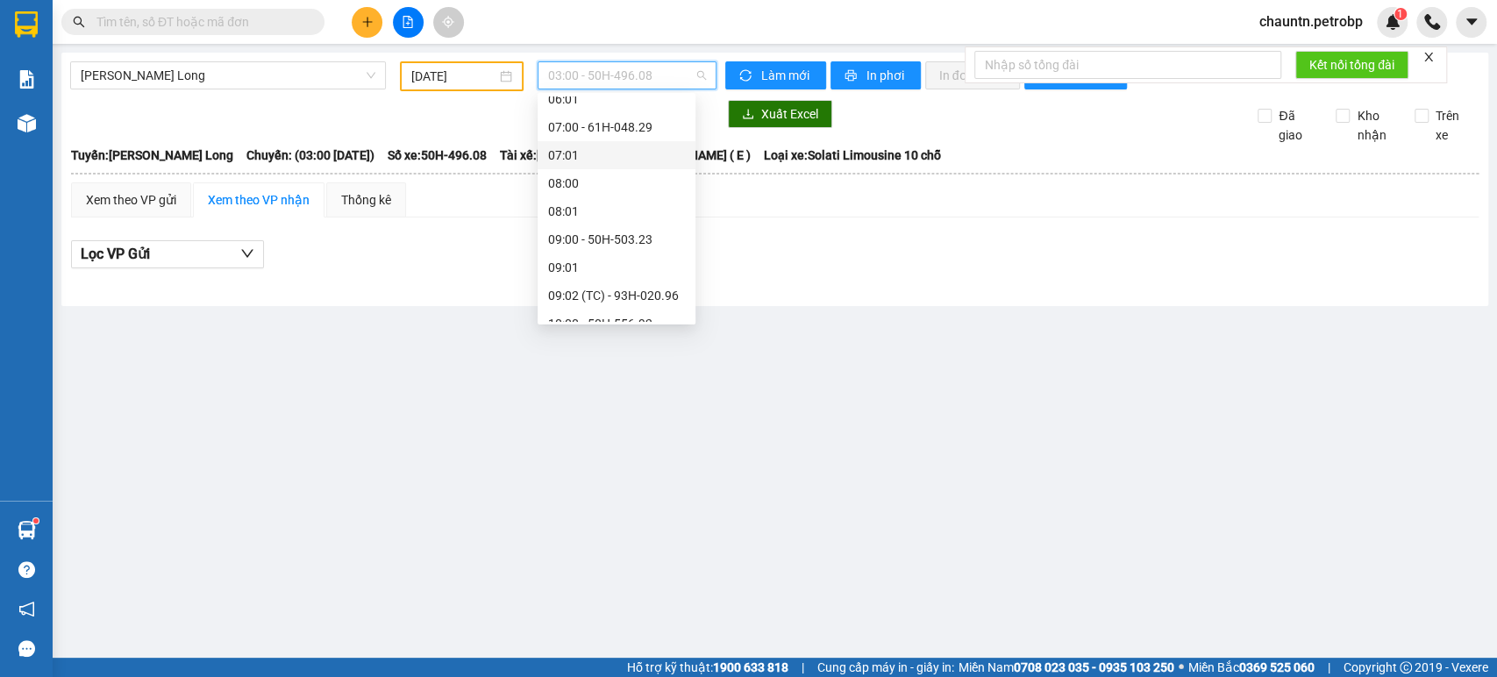
scroll to position [292, 0]
click at [628, 262] on div "09:02 (TC) - 93H-020.96" at bounding box center [616, 267] width 137 height 19
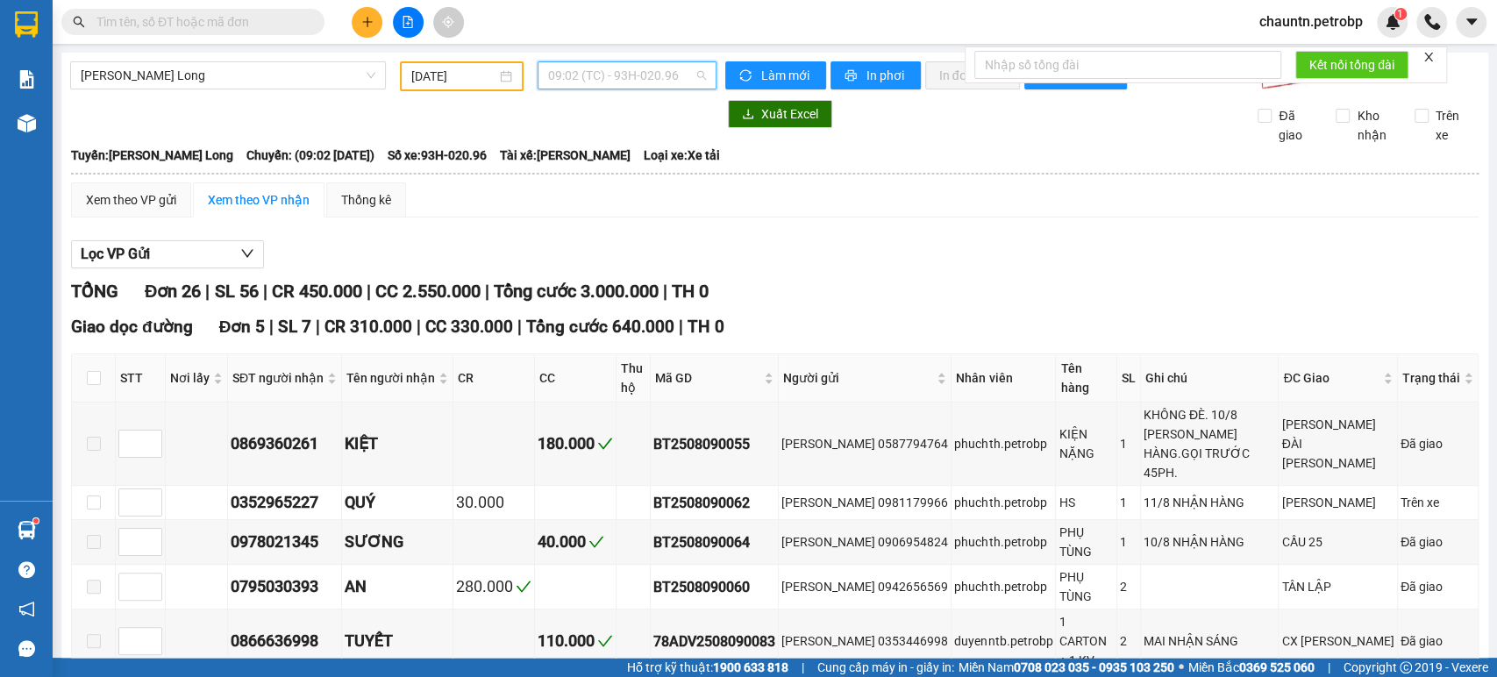
click at [639, 69] on span "09:02 (TC) - 93H-020.96" at bounding box center [626, 75] width 157 height 26
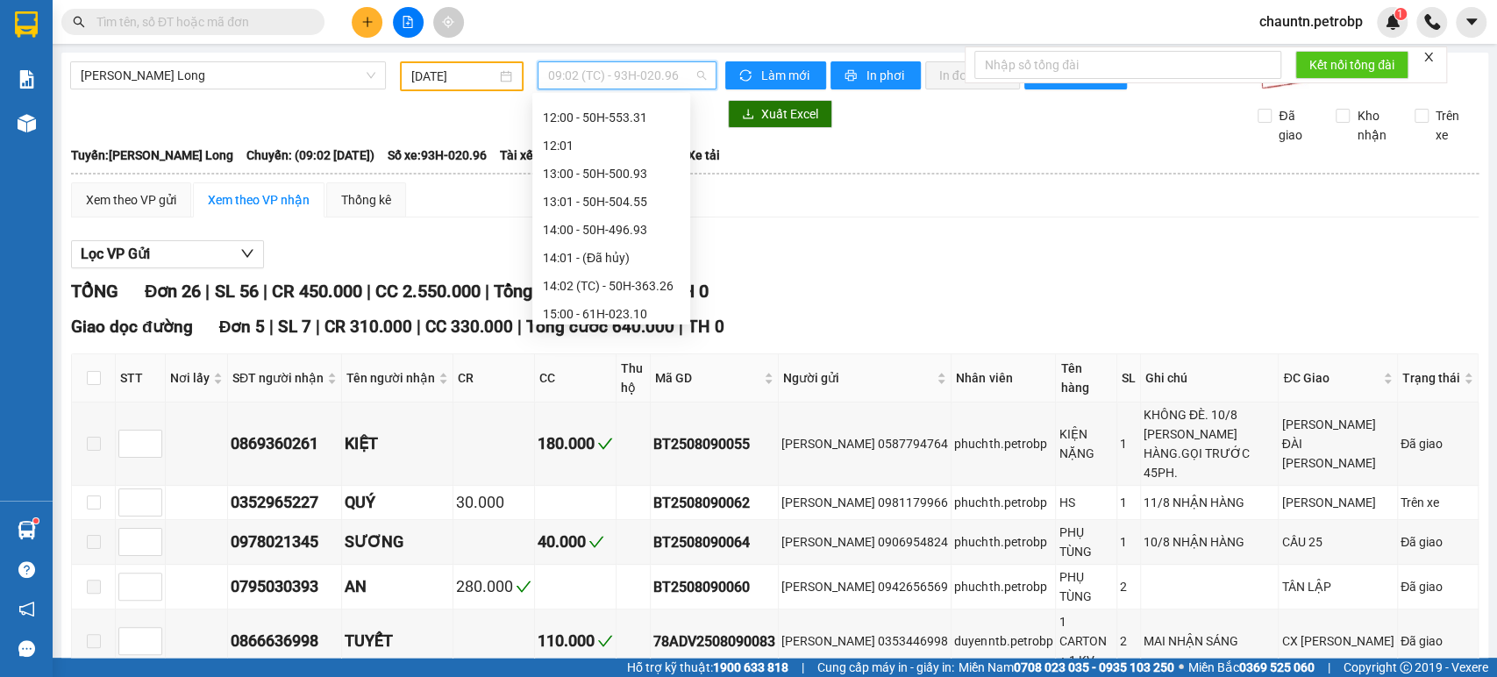
scroll to position [584, 0]
click at [610, 282] on div "14:02 (TC) - 50H-363.26" at bounding box center [611, 284] width 137 height 19
